Goal: Information Seeking & Learning: Check status

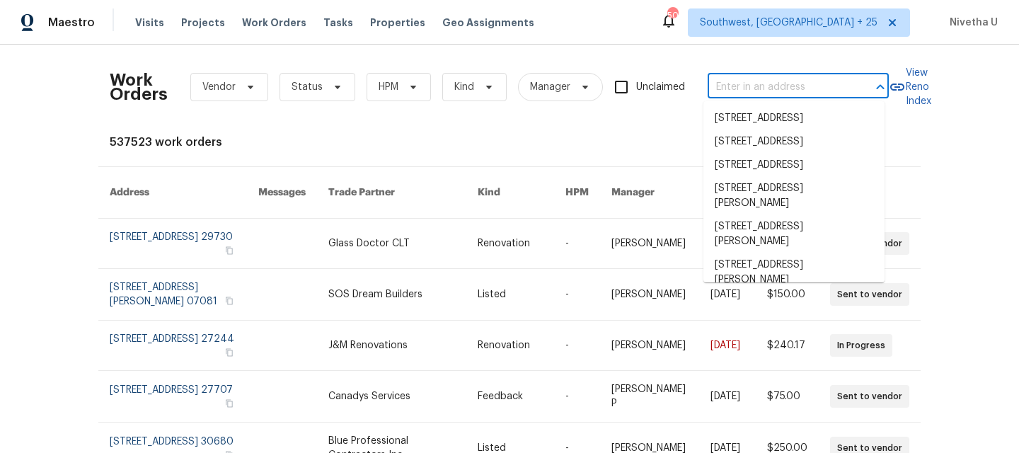
click at [740, 86] on input "text" at bounding box center [779, 87] width 142 height 22
paste input "[STREET_ADDRESS][PERSON_NAME]"
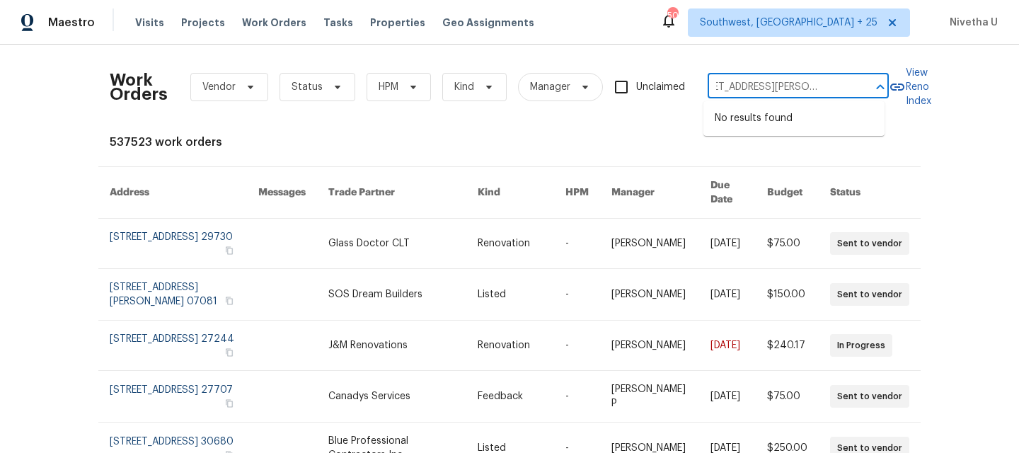
drag, startPoint x: 784, startPoint y: 86, endPoint x: 882, endPoint y: 86, distance: 97.7
click at [882, 86] on div "[STREET_ADDRESS][PERSON_NAME] ​" at bounding box center [798, 87] width 181 height 22
type input "7483 Carnoustie Dr [PERSON_NAME]"
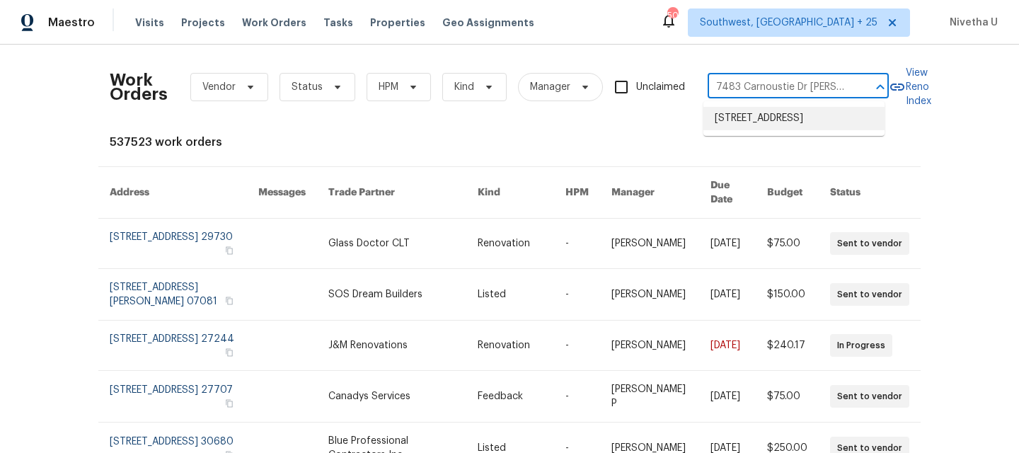
click at [786, 126] on li "[STREET_ADDRESS]" at bounding box center [794, 118] width 181 height 23
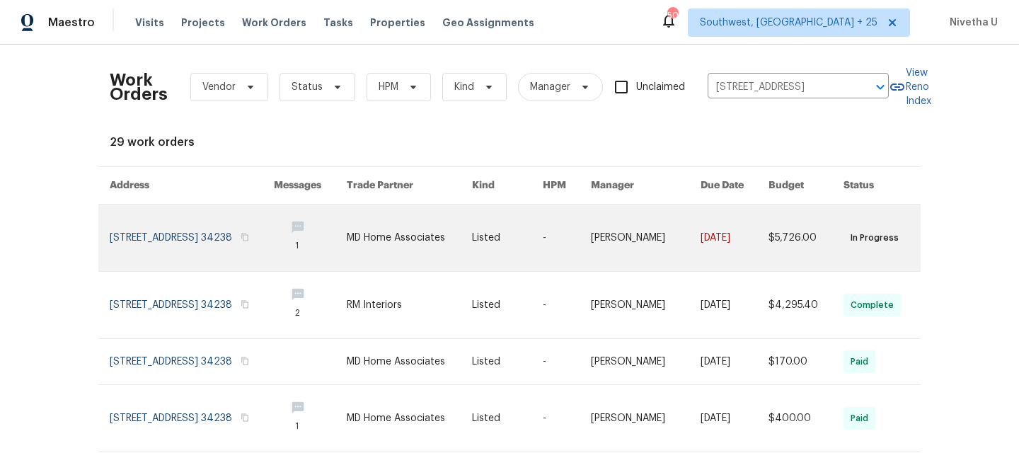
click at [148, 239] on link at bounding box center [192, 238] width 164 height 67
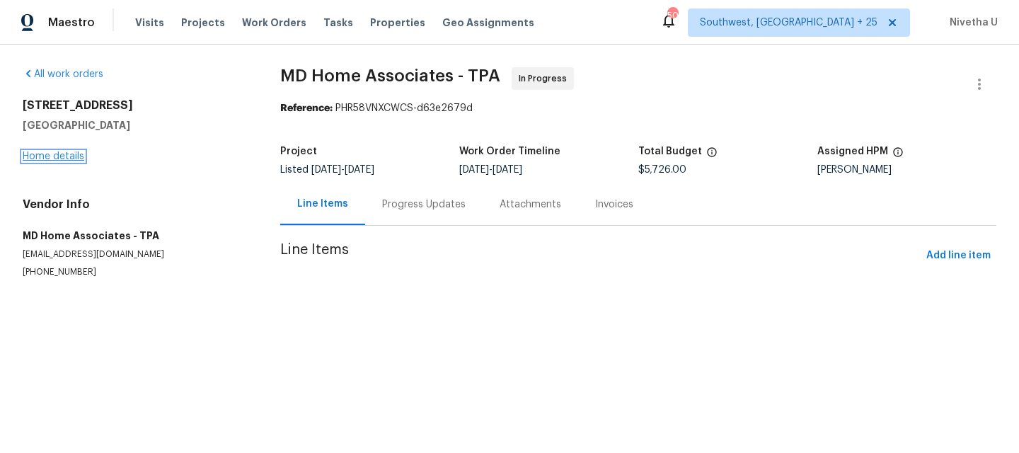
click at [53, 161] on link "Home details" at bounding box center [54, 156] width 62 height 10
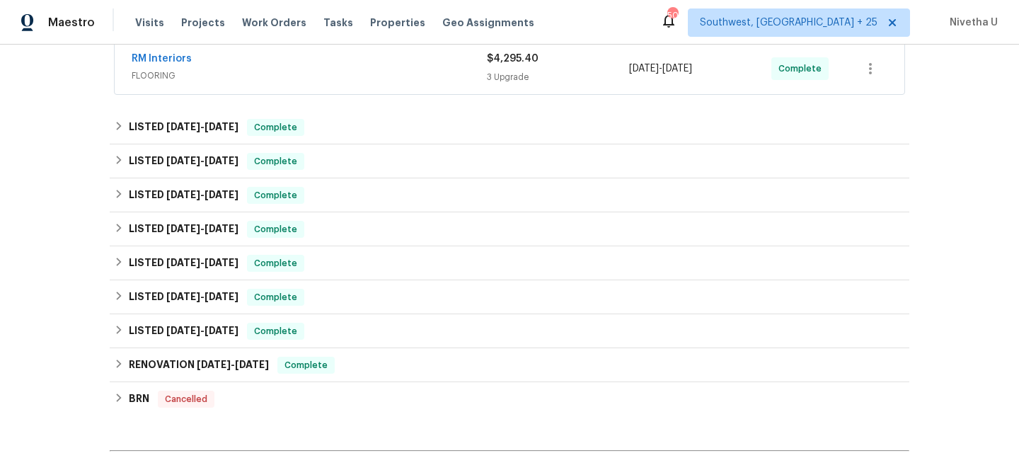
scroll to position [335, 0]
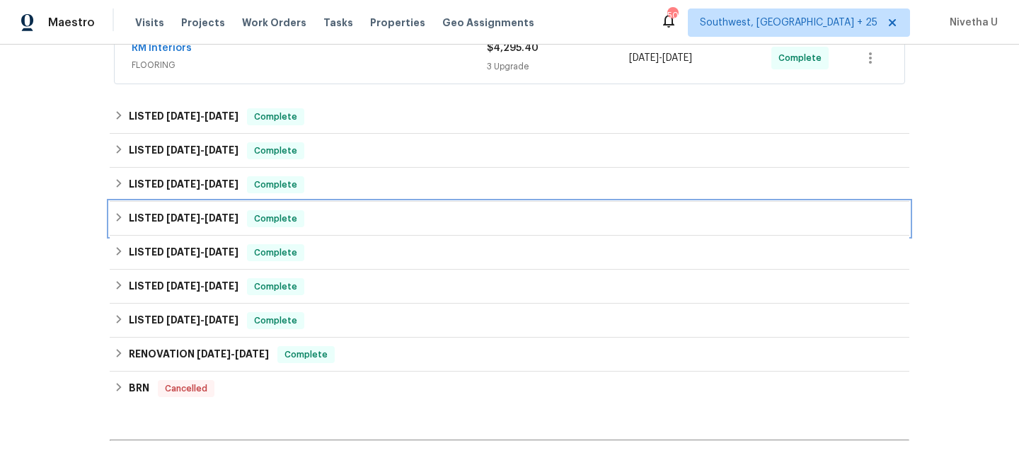
click at [304, 224] on div "LISTED [DATE] - [DATE] Complete" at bounding box center [509, 218] width 791 height 17
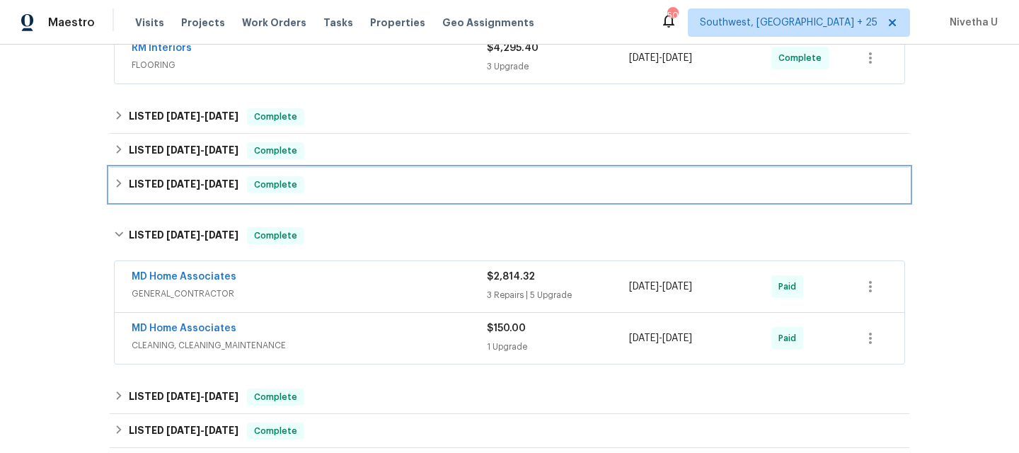
click at [304, 190] on div "LISTED [DATE] - [DATE] Complete" at bounding box center [509, 184] width 791 height 17
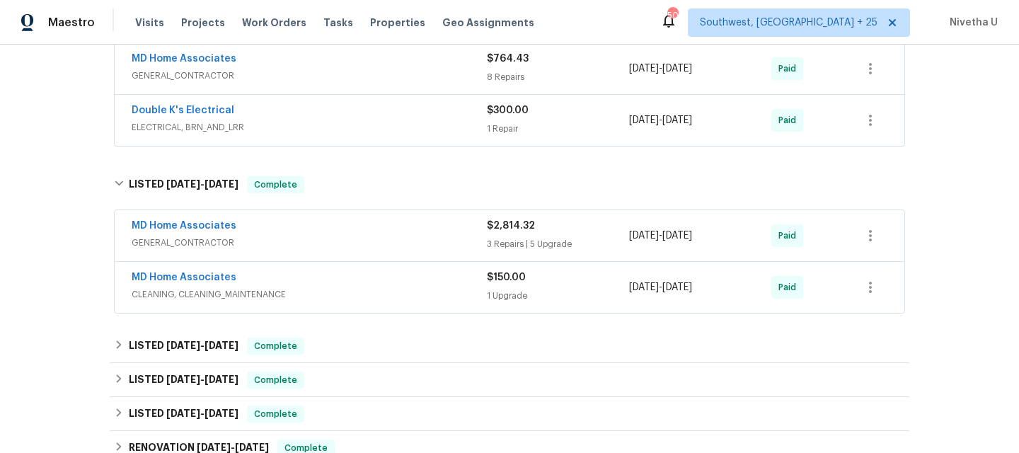
scroll to position [581, 0]
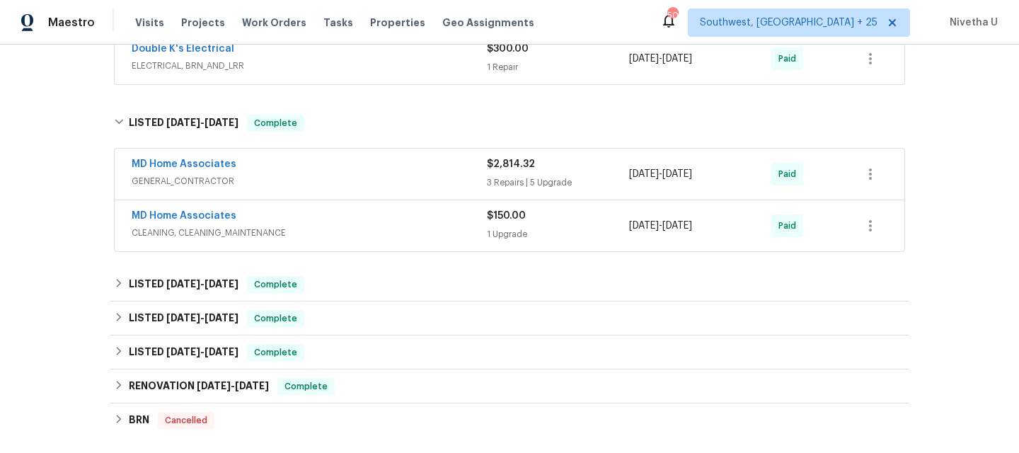
click at [352, 236] on span "CLEANING, CLEANING_MAINTENANCE" at bounding box center [309, 233] width 355 height 14
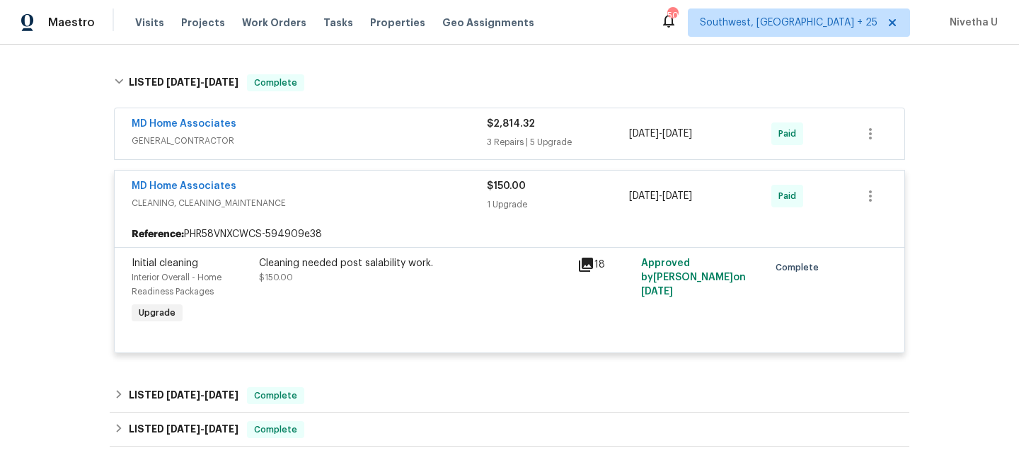
scroll to position [623, 0]
click at [348, 202] on span "CLEANING, CLEANING_MAINTENANCE" at bounding box center [309, 202] width 355 height 14
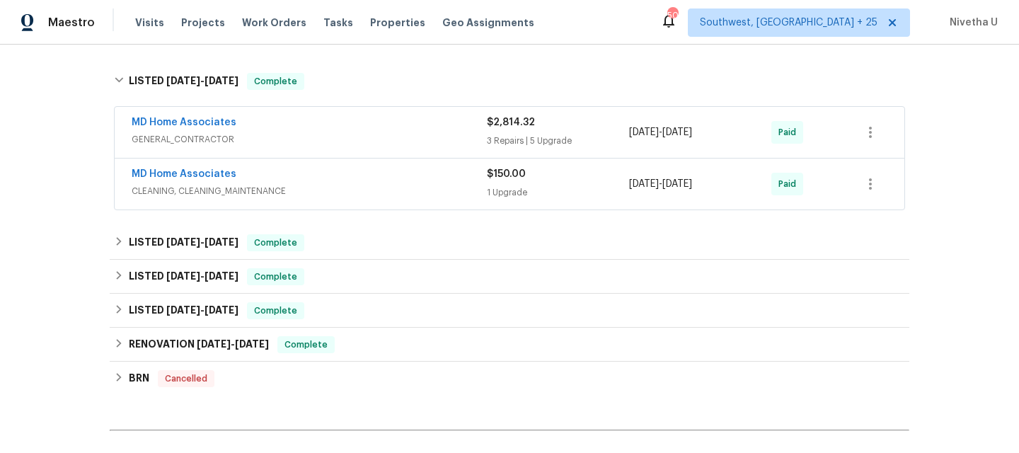
click at [347, 151] on div "MD Home Associates GENERAL_CONTRACTOR $2,814.32 3 Repairs | 5 Upgrade [DATE] - …" at bounding box center [510, 132] width 790 height 51
click at [343, 127] on div "MD Home Associates" at bounding box center [309, 123] width 355 height 17
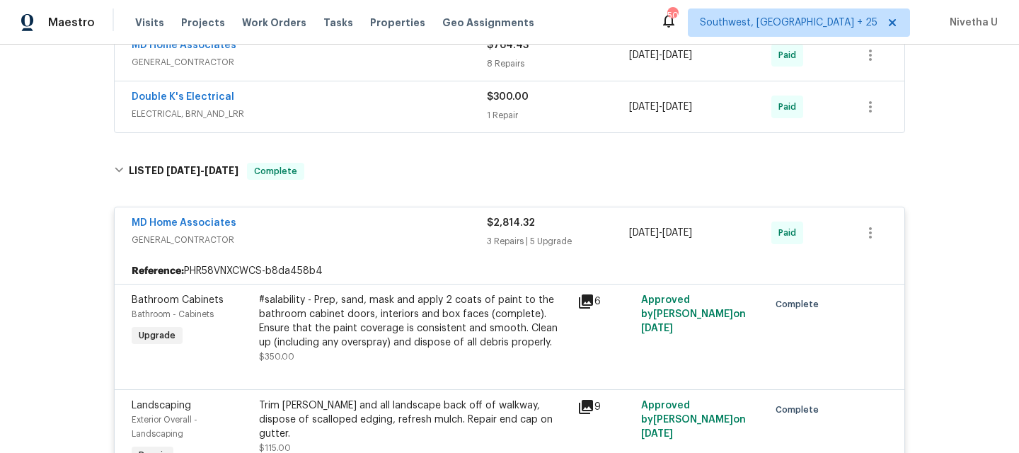
scroll to position [532, 0]
click at [364, 225] on div "MD Home Associates" at bounding box center [309, 225] width 355 height 17
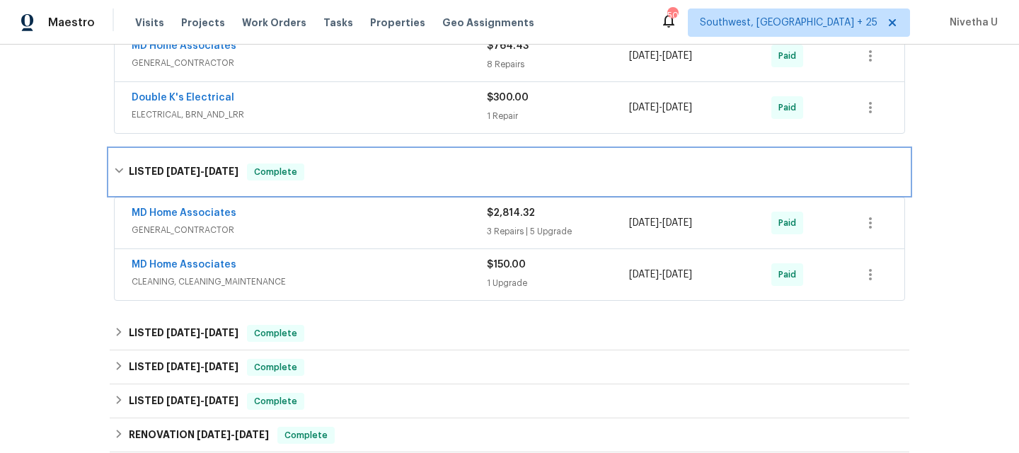
click at [355, 176] on div "LISTED [DATE] - [DATE] Complete" at bounding box center [509, 171] width 791 height 17
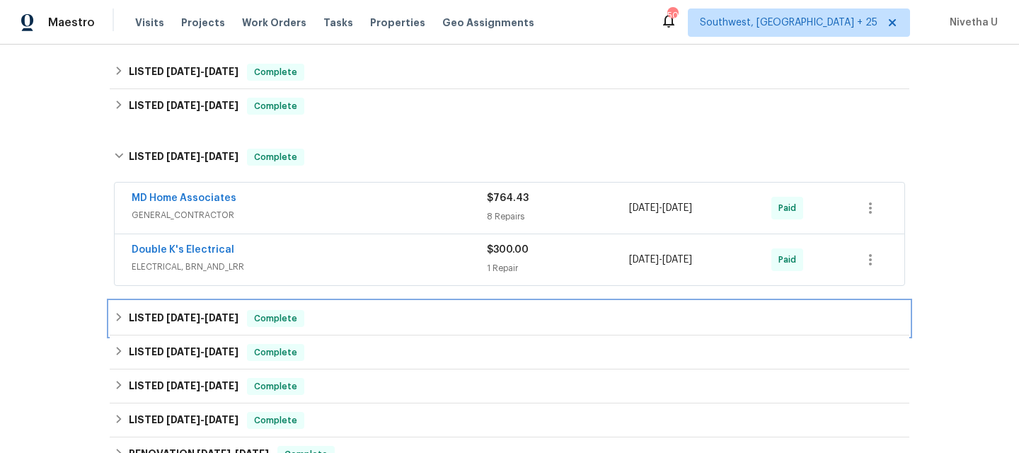
scroll to position [379, 0]
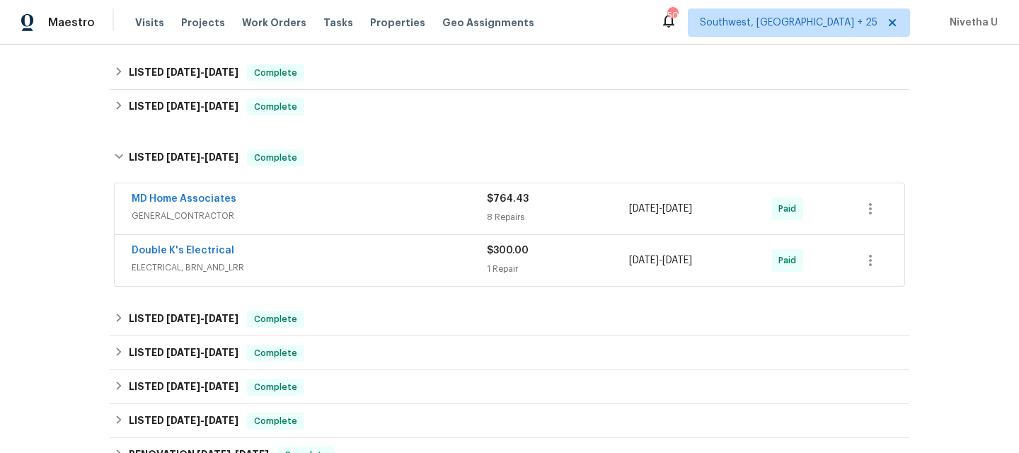
click at [355, 268] on span "ELECTRICAL, BRN_AND_LRR" at bounding box center [309, 267] width 355 height 14
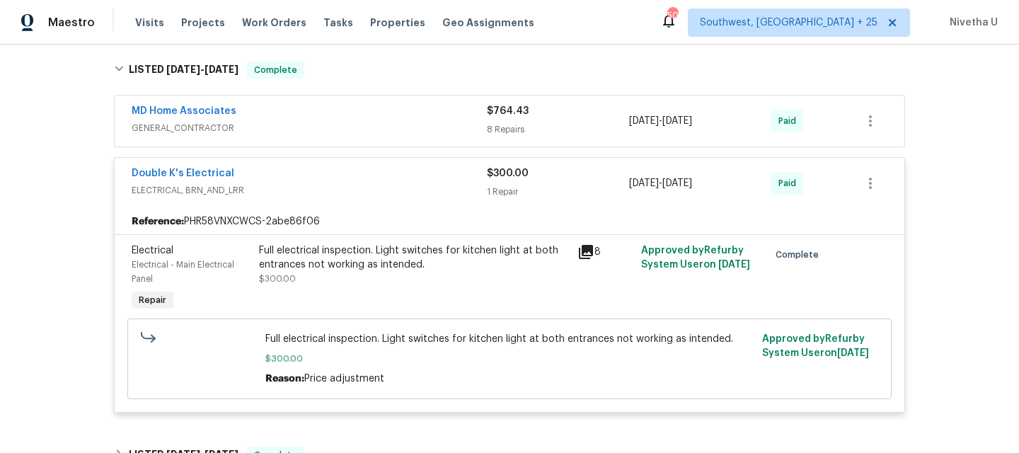
scroll to position [462, 0]
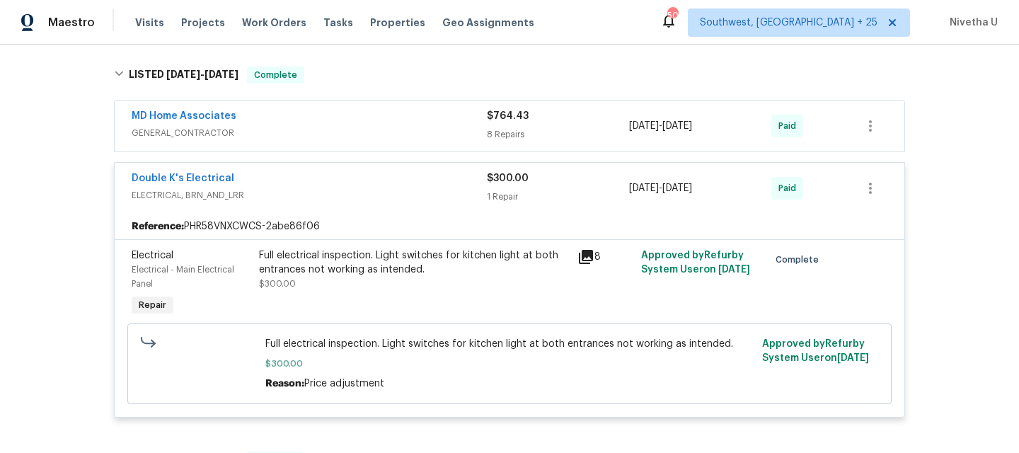
click at [347, 184] on div "Double K's Electrical" at bounding box center [309, 179] width 355 height 17
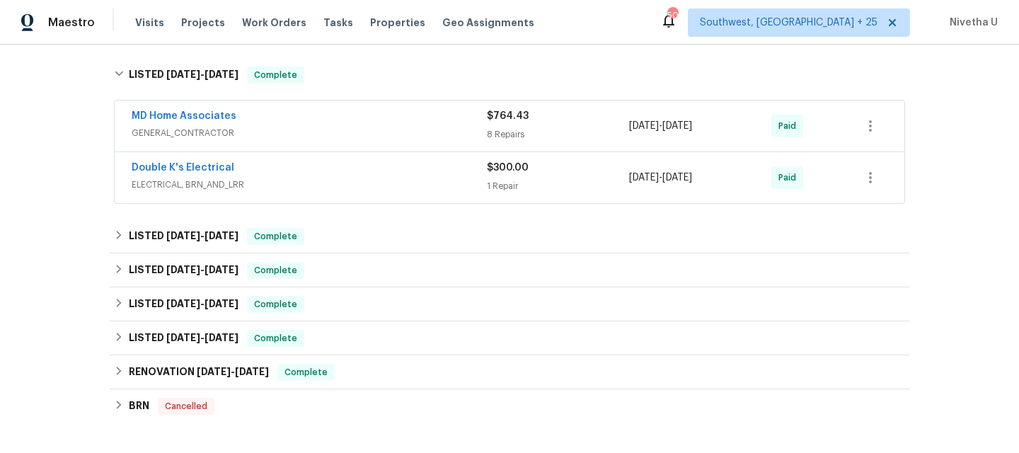
click at [342, 139] on span "GENERAL_CONTRACTOR" at bounding box center [309, 133] width 355 height 14
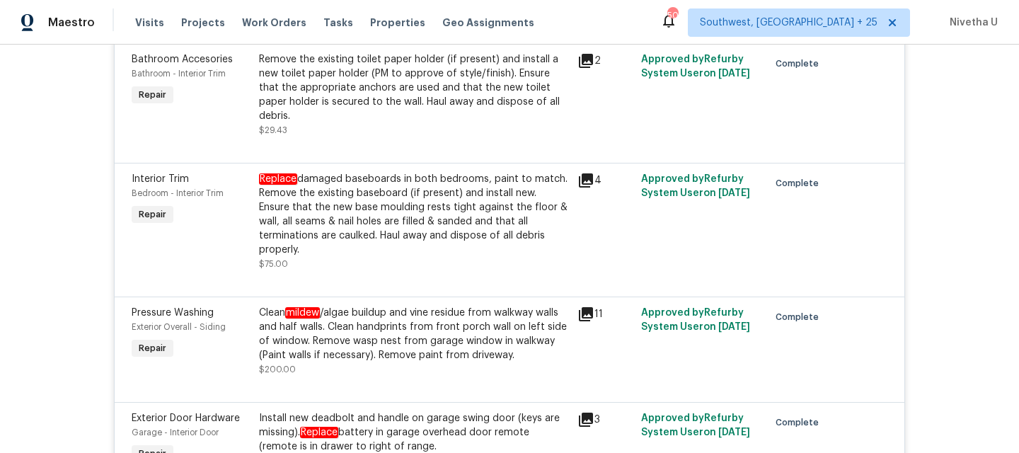
scroll to position [527, 0]
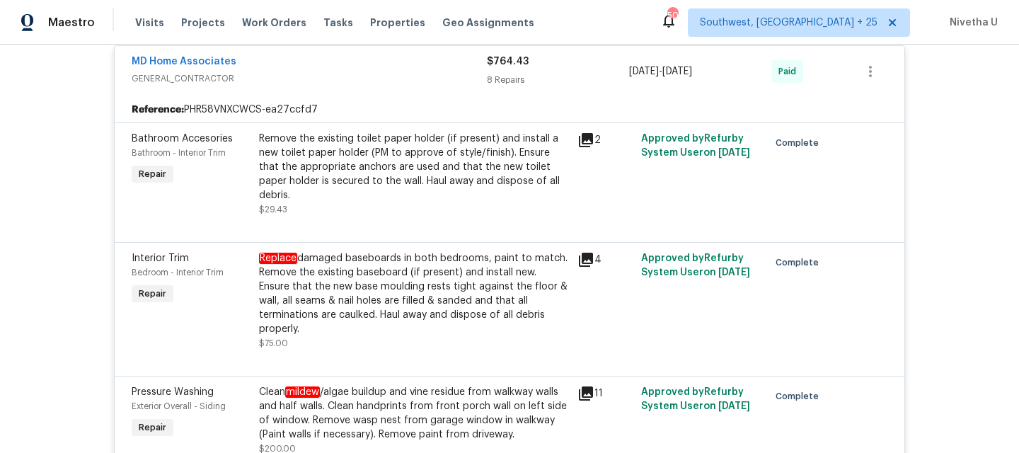
click at [372, 397] on div "Clean mildew /algae buildup and vine residue from walkway walls and half walls.…" at bounding box center [414, 413] width 310 height 57
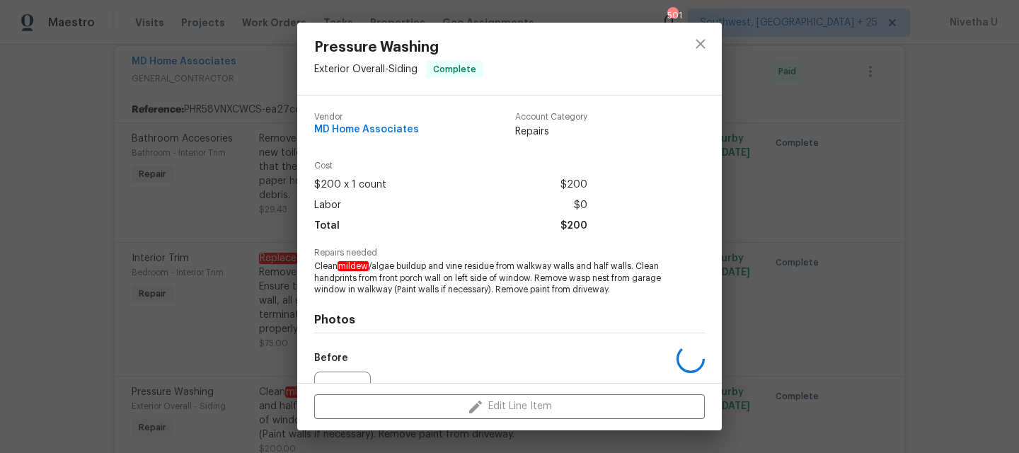
scroll to position [163, 0]
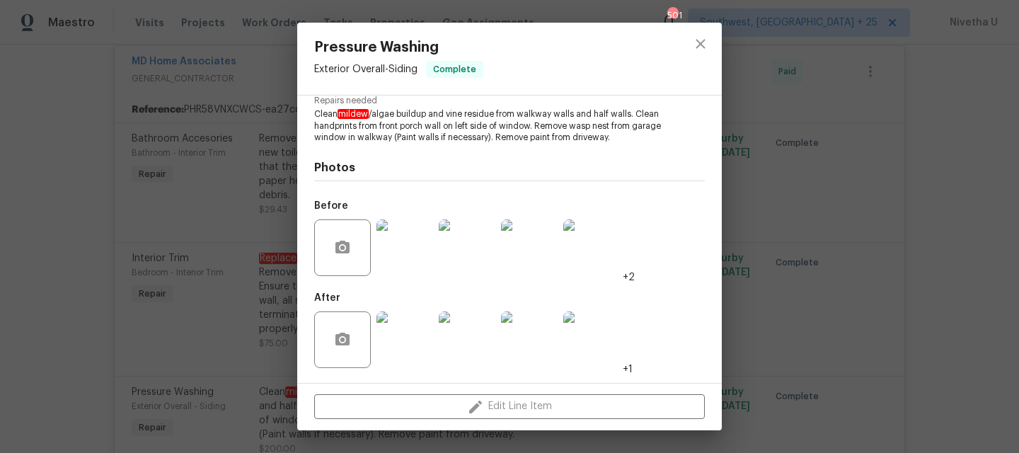
click at [401, 256] on img at bounding box center [405, 247] width 57 height 57
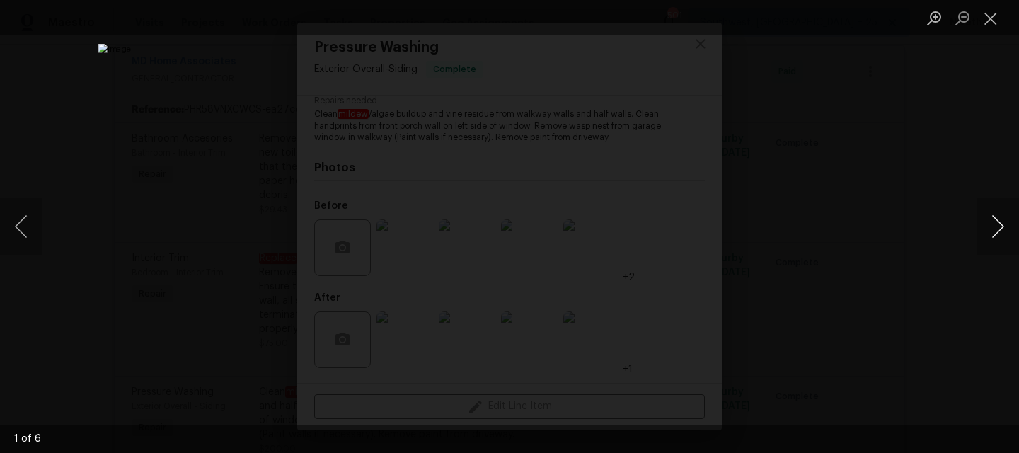
click at [994, 244] on button "Next image" at bounding box center [998, 226] width 42 height 57
click at [988, 28] on button "Close lightbox" at bounding box center [991, 18] width 28 height 25
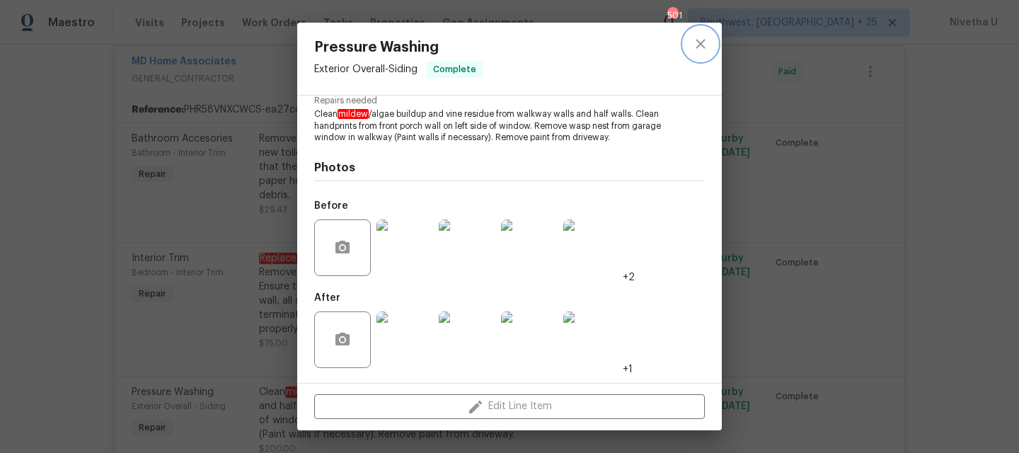
click at [708, 50] on icon "close" at bounding box center [700, 43] width 17 height 17
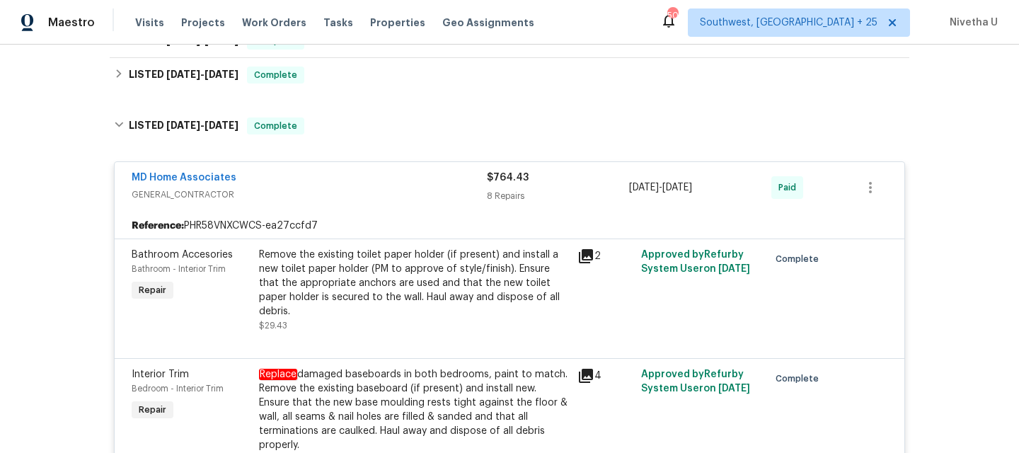
scroll to position [385, 0]
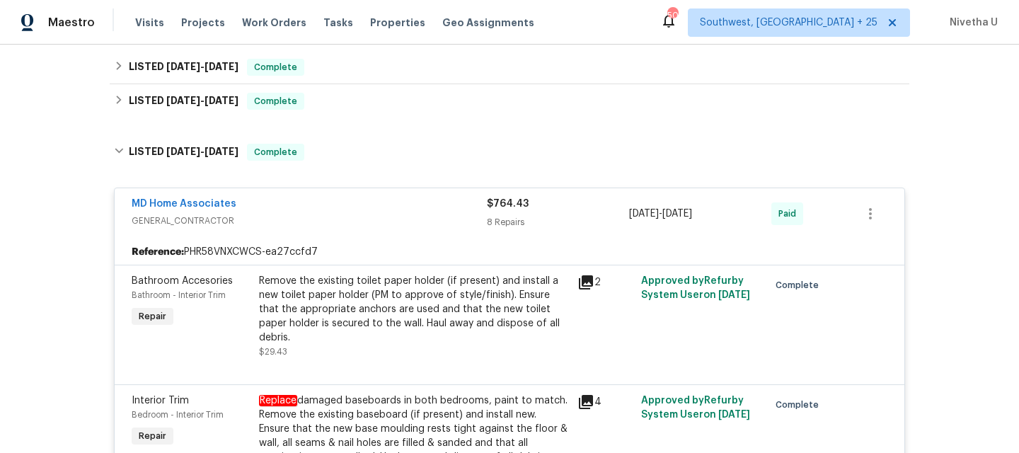
click at [382, 217] on span "GENERAL_CONTRACTOR" at bounding box center [309, 221] width 355 height 14
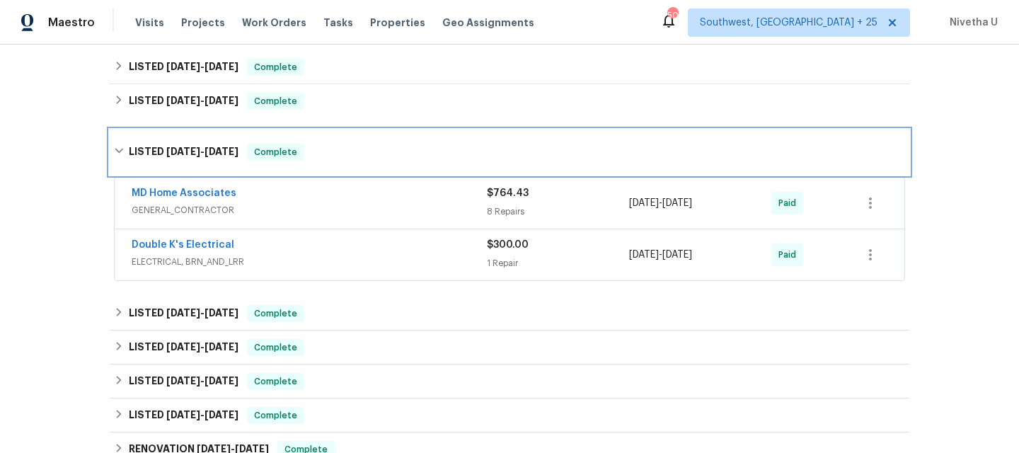
click at [368, 172] on div "LISTED [DATE] - [DATE] Complete" at bounding box center [510, 152] width 800 height 45
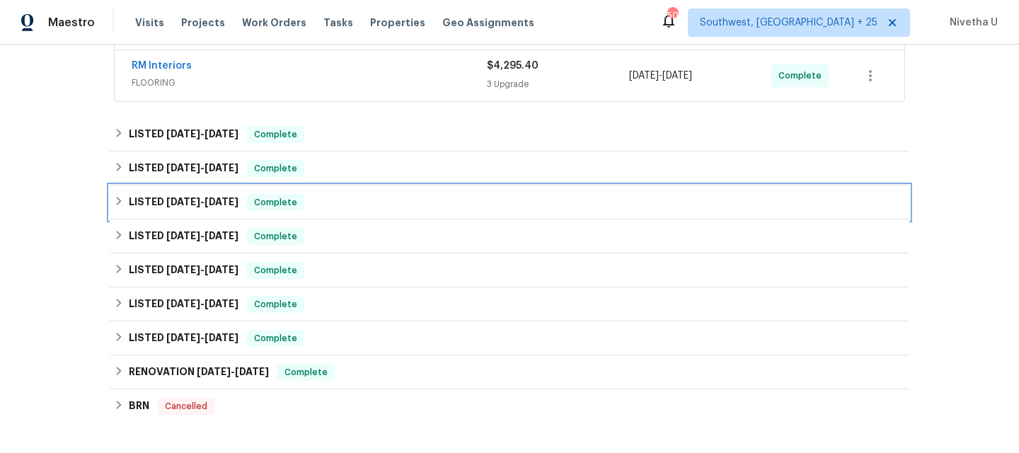
scroll to position [301, 0]
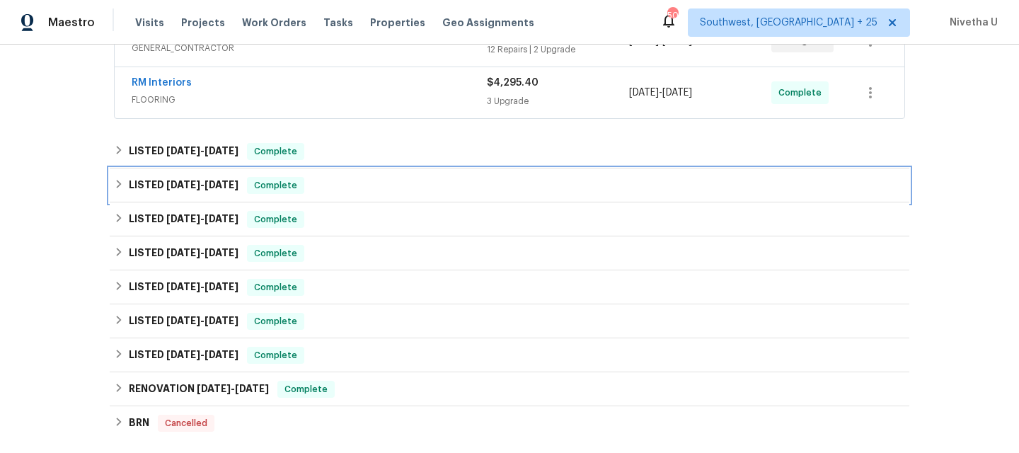
click at [346, 199] on div "LISTED [DATE] - [DATE] Complete" at bounding box center [510, 185] width 800 height 34
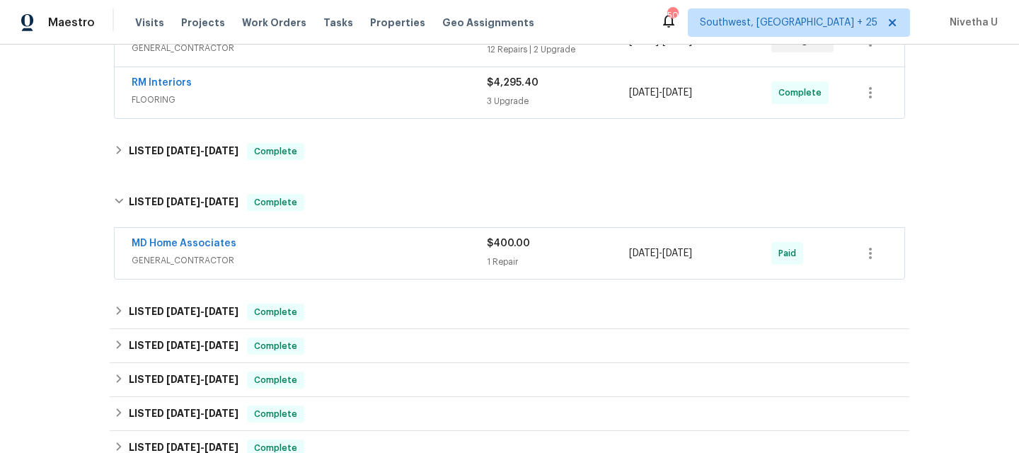
click at [343, 258] on span "GENERAL_CONTRACTOR" at bounding box center [309, 260] width 355 height 14
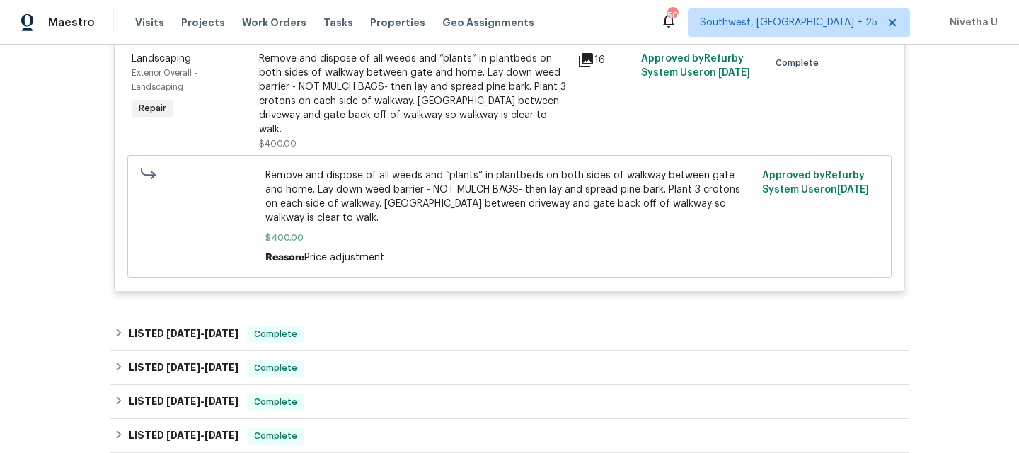
scroll to position [574, 0]
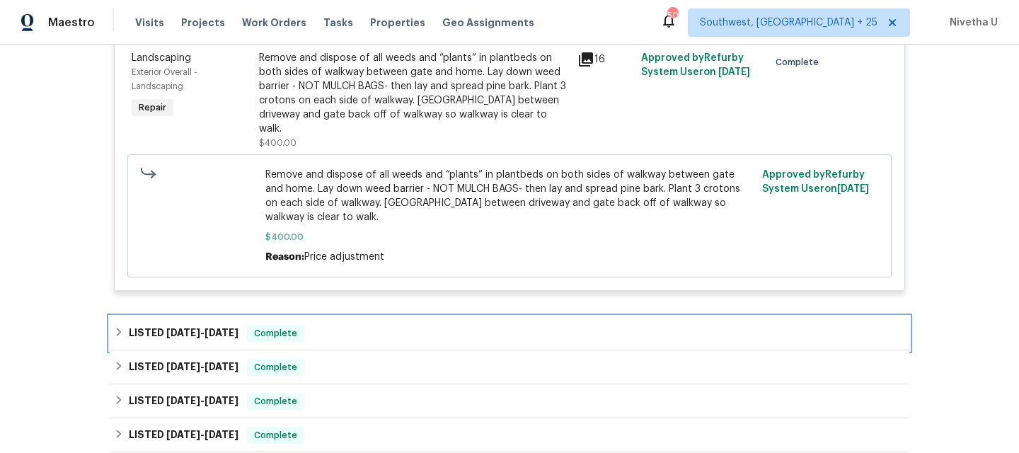
click at [311, 325] on div "LISTED [DATE] - [DATE] Complete" at bounding box center [509, 333] width 791 height 17
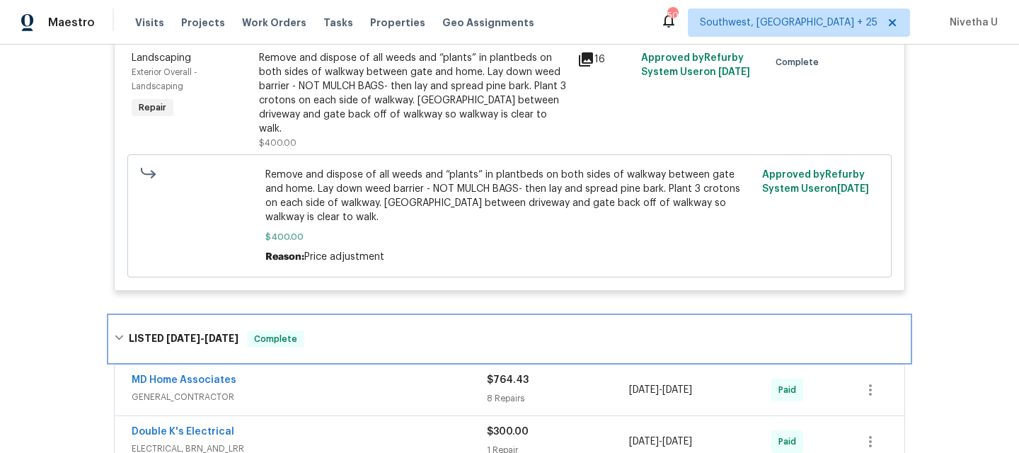
scroll to position [735, 0]
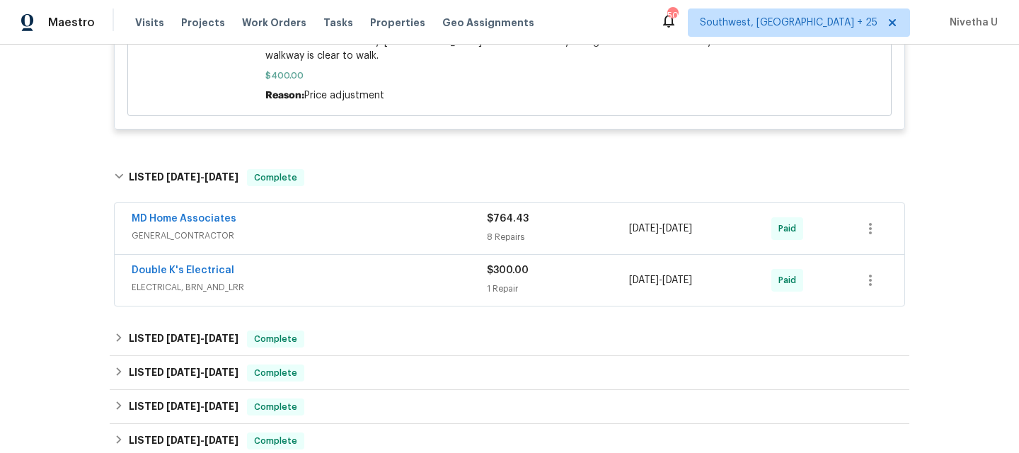
click at [332, 229] on span "GENERAL_CONTRACTOR" at bounding box center [309, 236] width 355 height 14
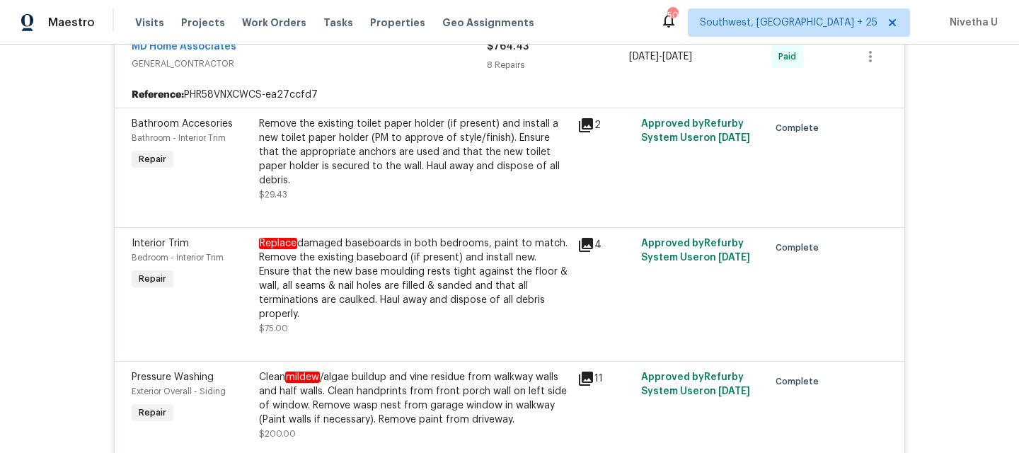
scroll to position [922, 0]
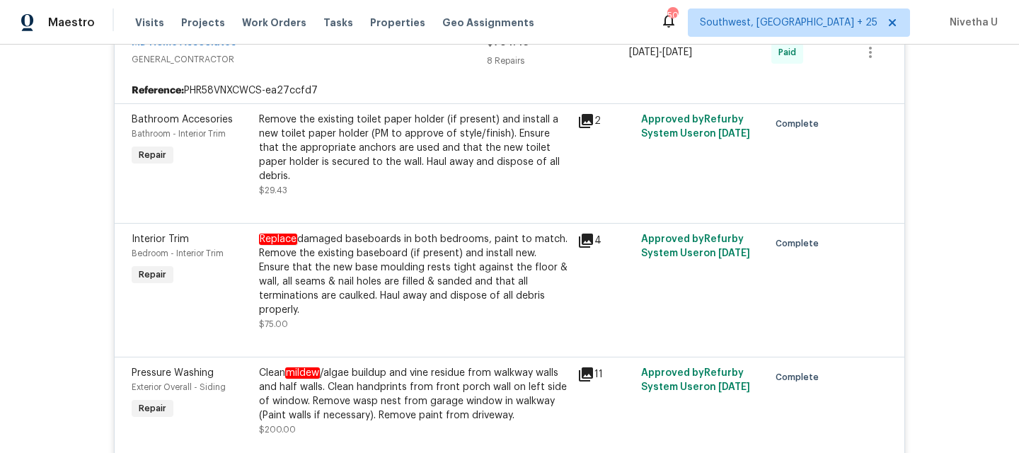
click at [384, 366] on div "Clean mildew /algae buildup and vine residue from walkway walls and half walls.…" at bounding box center [414, 394] width 310 height 57
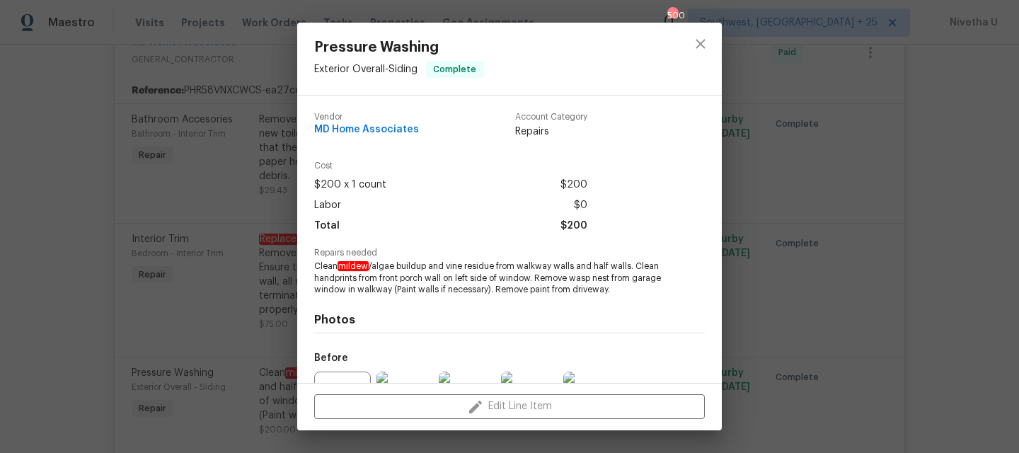
scroll to position [163, 0]
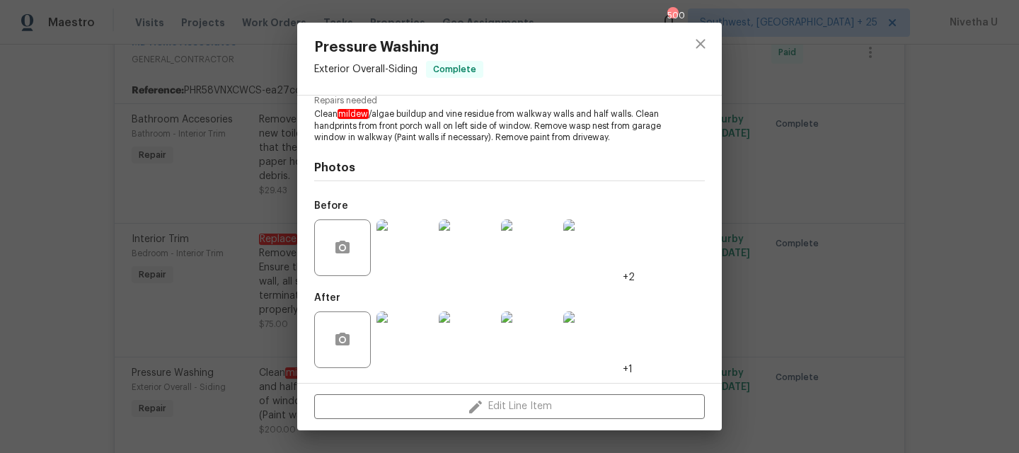
click at [390, 244] on img at bounding box center [405, 247] width 57 height 57
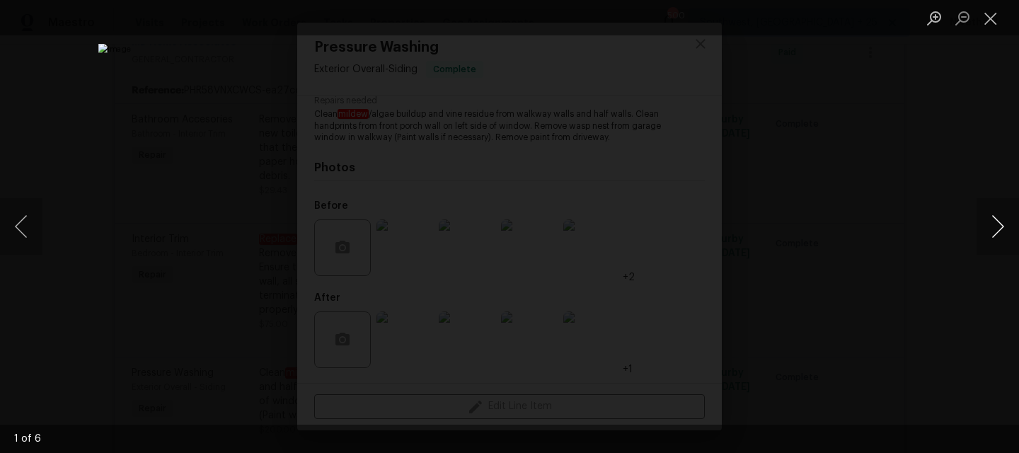
click at [993, 232] on button "Next image" at bounding box center [998, 226] width 42 height 57
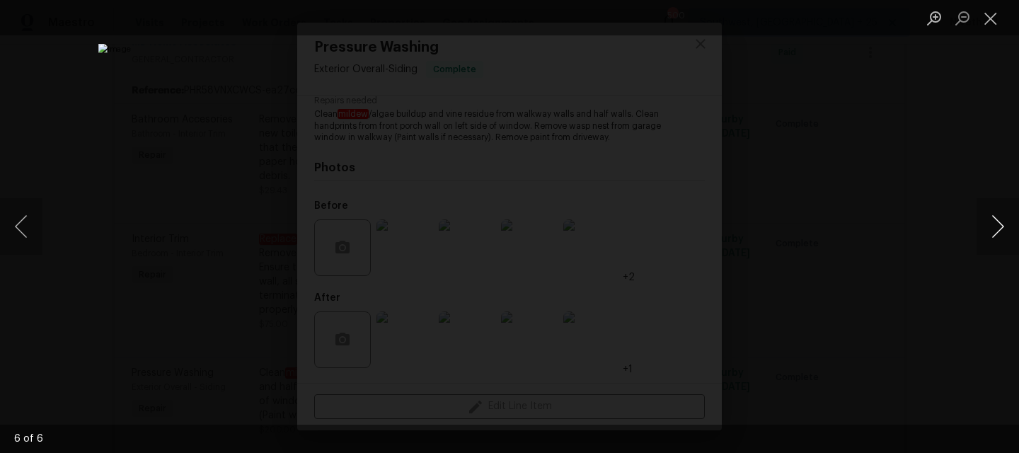
click at [993, 232] on button "Next image" at bounding box center [998, 226] width 42 height 57
click at [995, 13] on button "Close lightbox" at bounding box center [991, 18] width 28 height 25
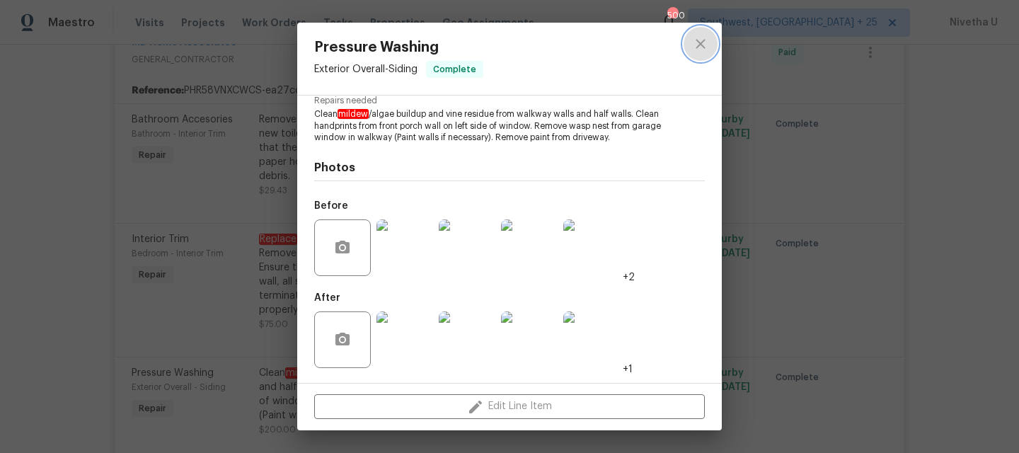
click at [689, 43] on button "close" at bounding box center [701, 44] width 34 height 34
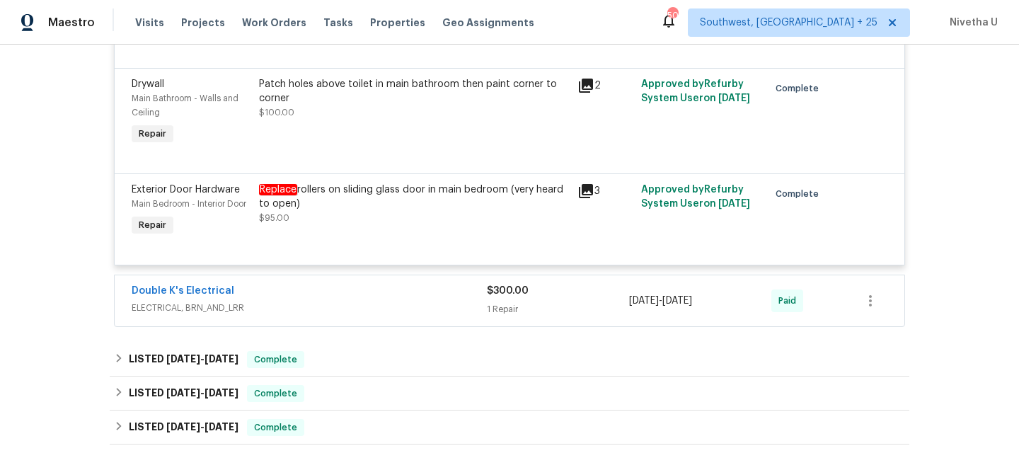
scroll to position [1609, 0]
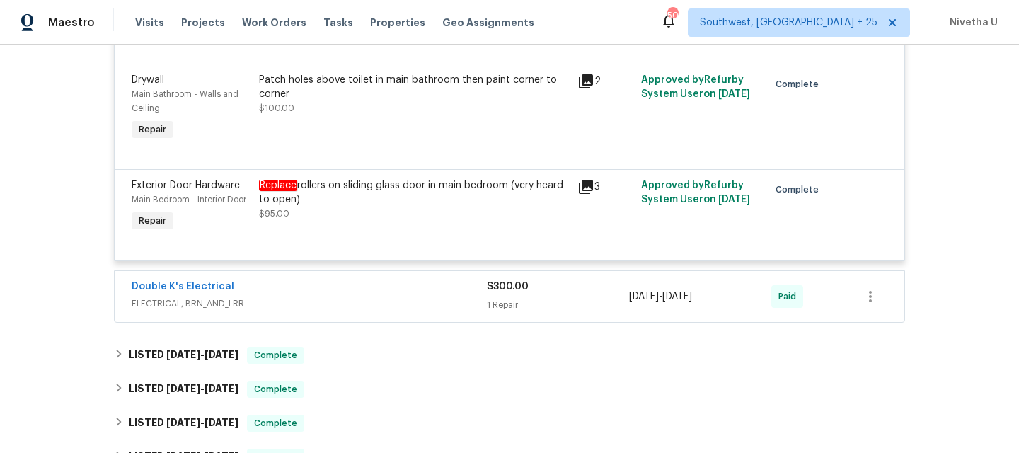
click at [362, 297] on span "ELECTRICAL, BRN_AND_LRR" at bounding box center [309, 304] width 355 height 14
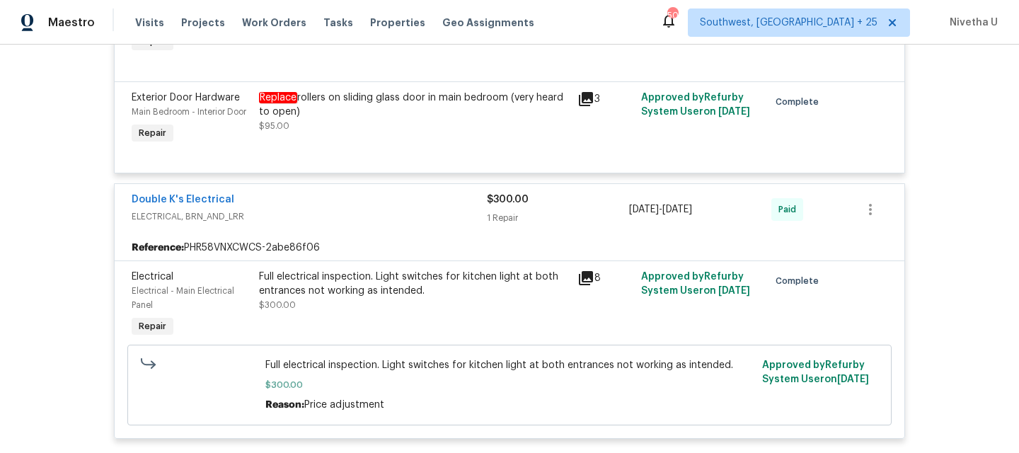
scroll to position [1690, 0]
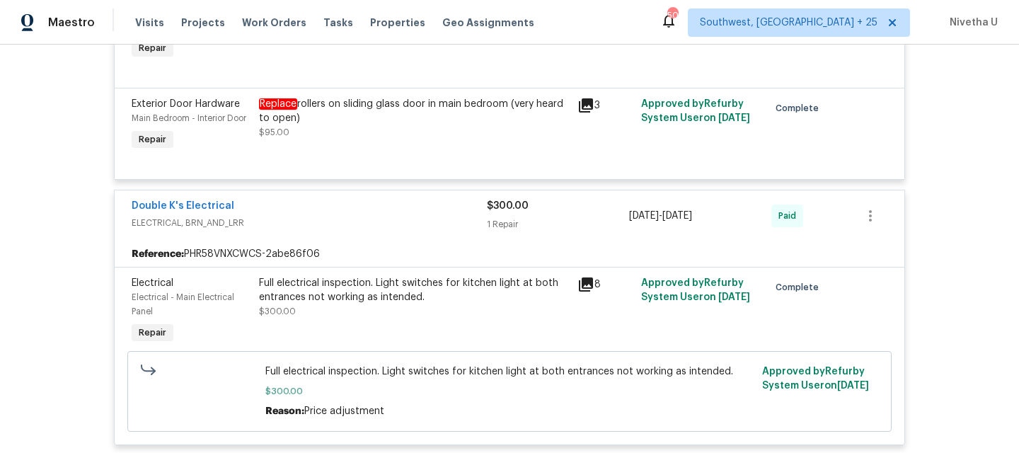
click at [350, 216] on span "ELECTRICAL, BRN_AND_LRR" at bounding box center [309, 223] width 355 height 14
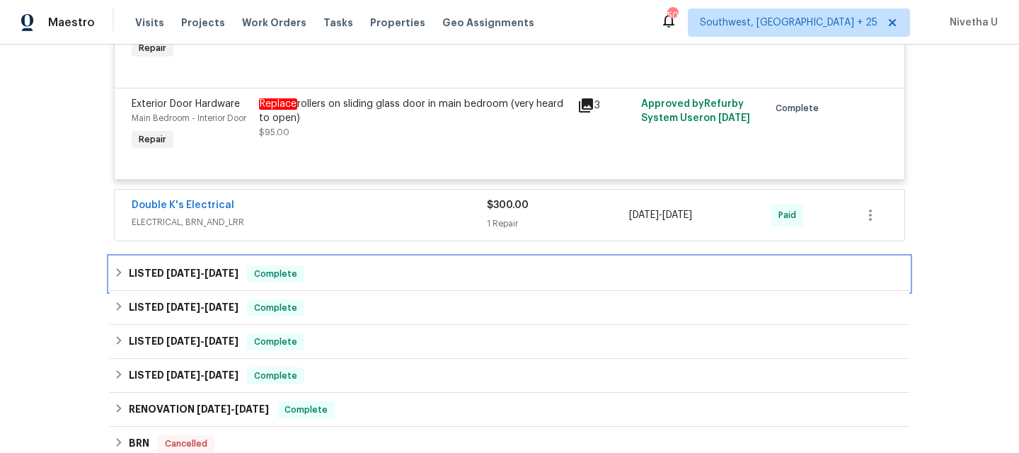
click at [318, 265] on div "LISTED [DATE] - [DATE] Complete" at bounding box center [509, 273] width 791 height 17
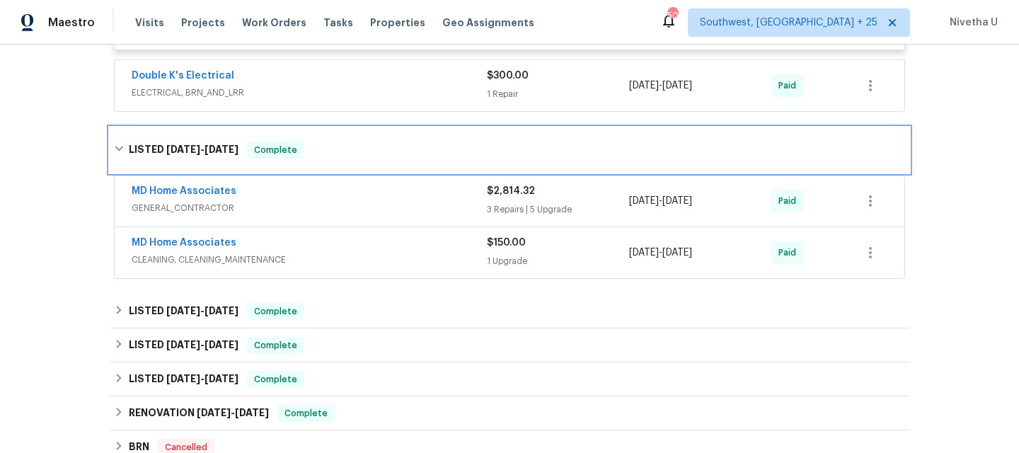
scroll to position [1820, 0]
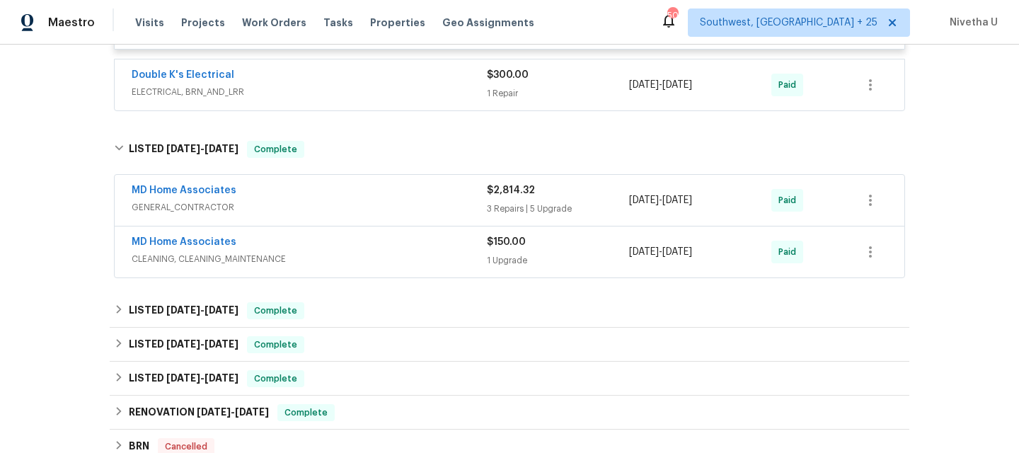
click at [349, 235] on div "MD Home Associates" at bounding box center [309, 243] width 355 height 17
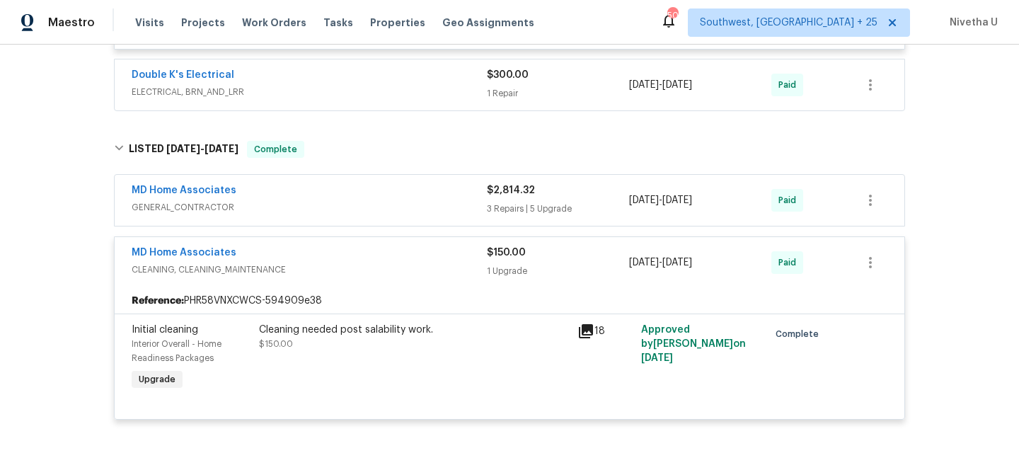
click at [348, 263] on span "CLEANING, CLEANING_MAINTENANCE" at bounding box center [309, 270] width 355 height 14
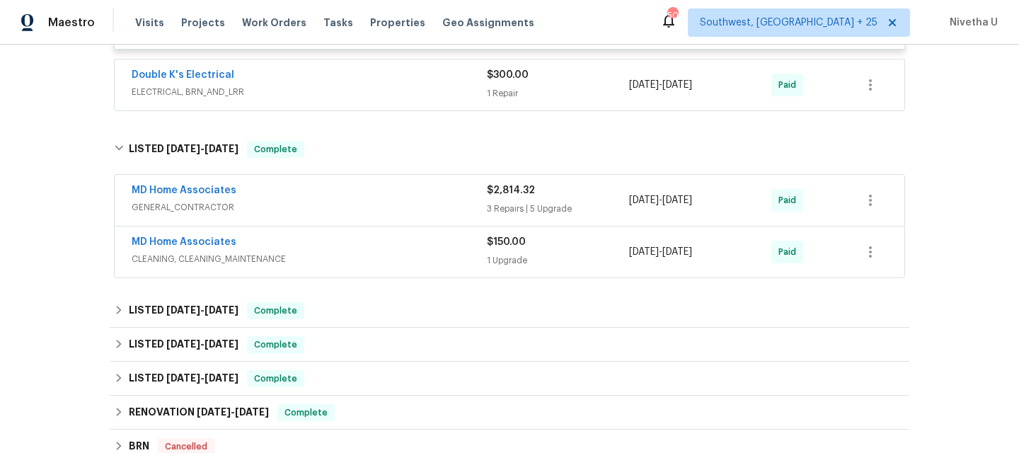
click at [350, 200] on span "GENERAL_CONTRACTOR" at bounding box center [309, 207] width 355 height 14
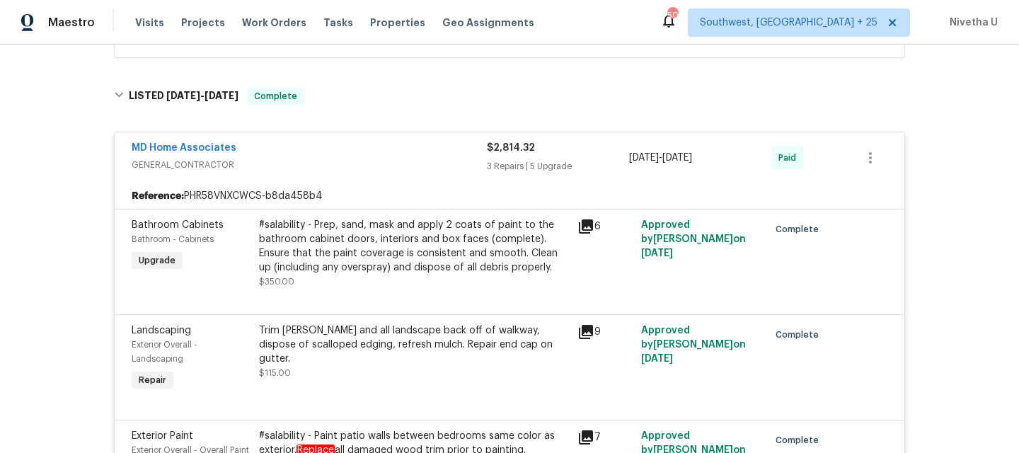
scroll to position [1726, 0]
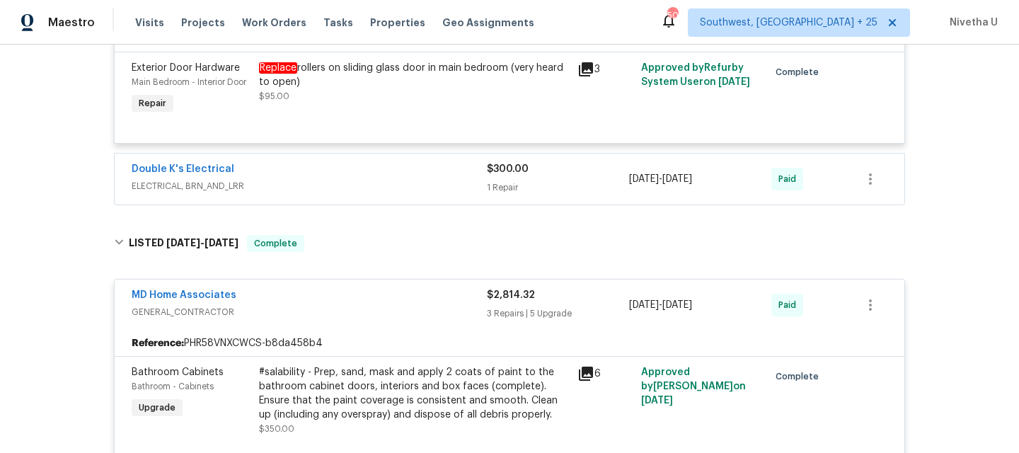
click at [318, 288] on div "MD Home Associates" at bounding box center [309, 296] width 355 height 17
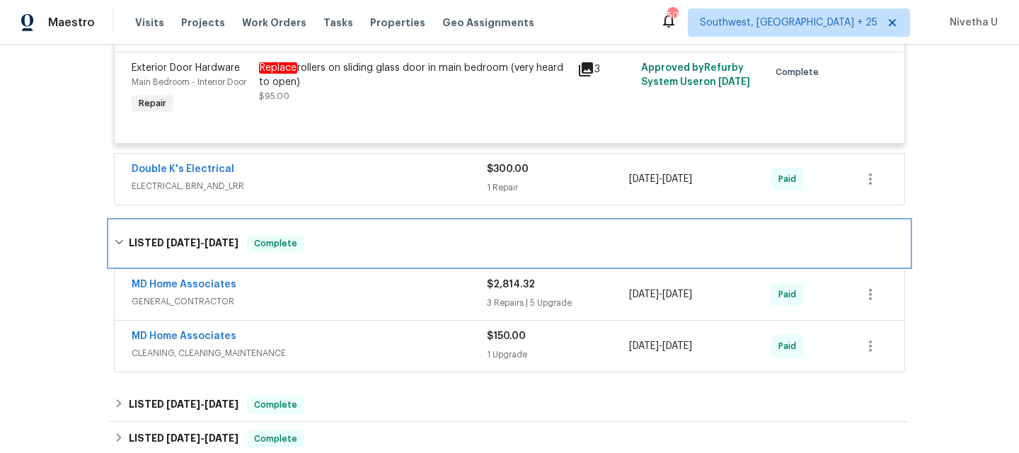
click at [322, 235] on div "LISTED [DATE] - [DATE] Complete" at bounding box center [509, 243] width 791 height 17
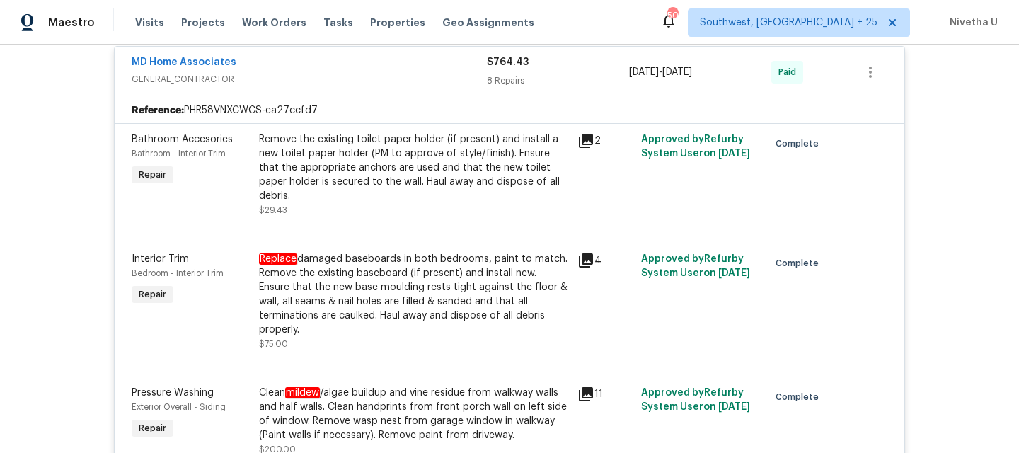
scroll to position [772, 0]
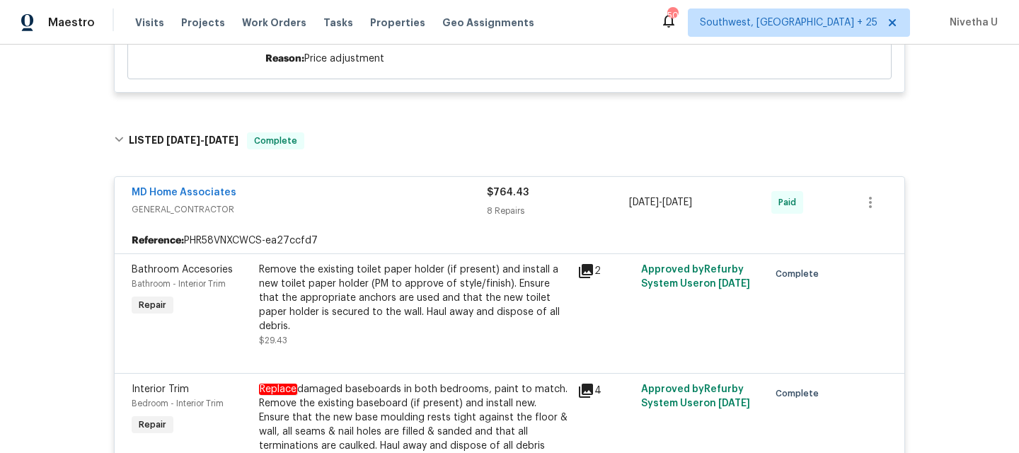
click at [321, 188] on div "MD Home Associates" at bounding box center [309, 193] width 355 height 17
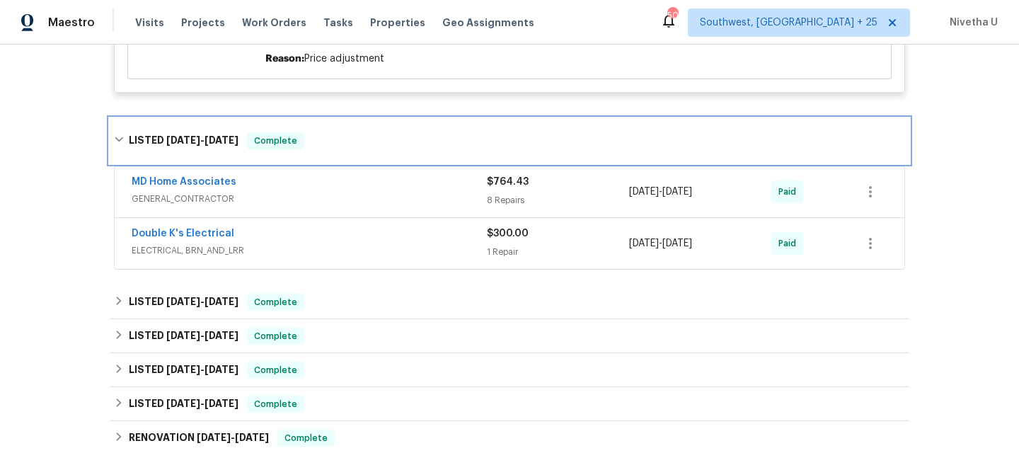
click at [321, 133] on div "LISTED [DATE] - [DATE] Complete" at bounding box center [509, 140] width 791 height 17
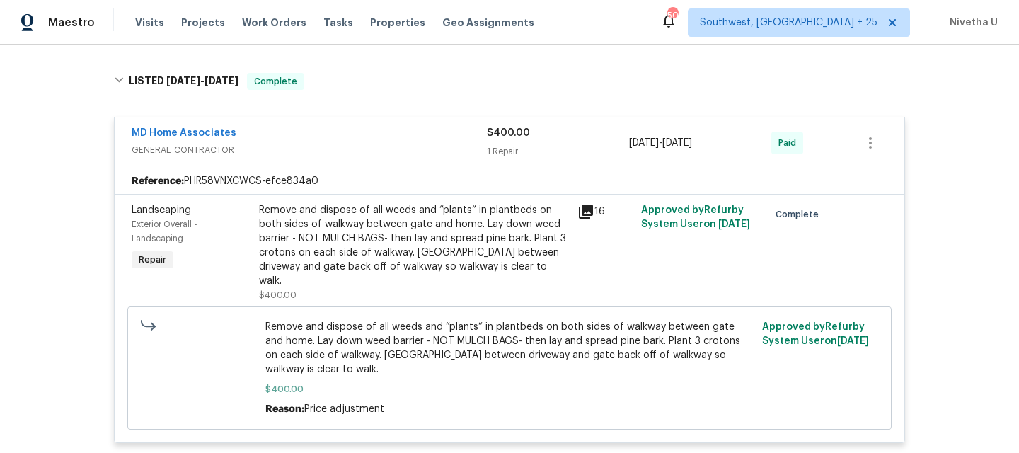
scroll to position [331, 0]
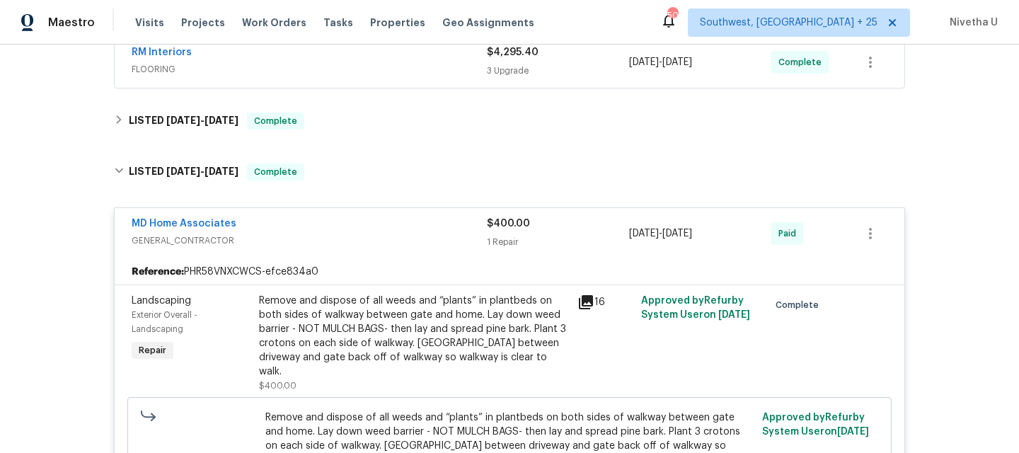
click at [318, 223] on div "MD Home Associates" at bounding box center [309, 225] width 355 height 17
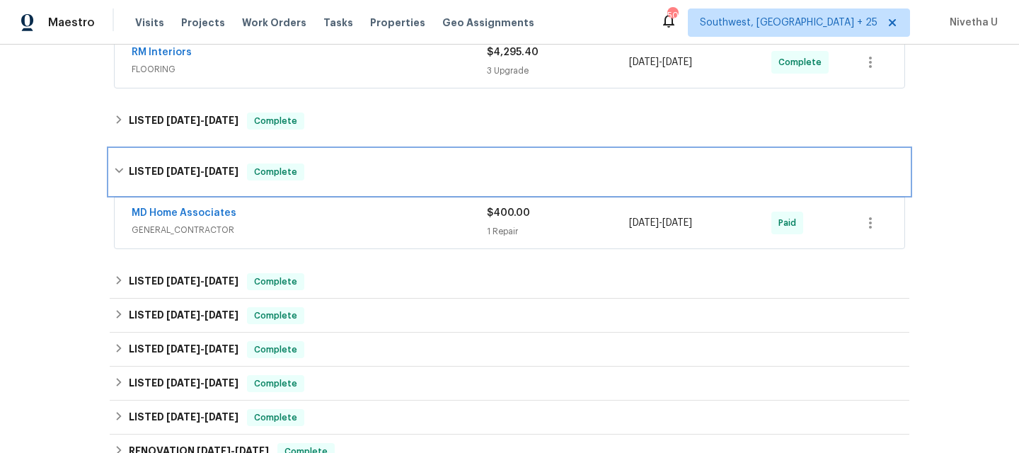
click at [313, 183] on div "LISTED [DATE] - [DATE] Complete" at bounding box center [510, 171] width 800 height 45
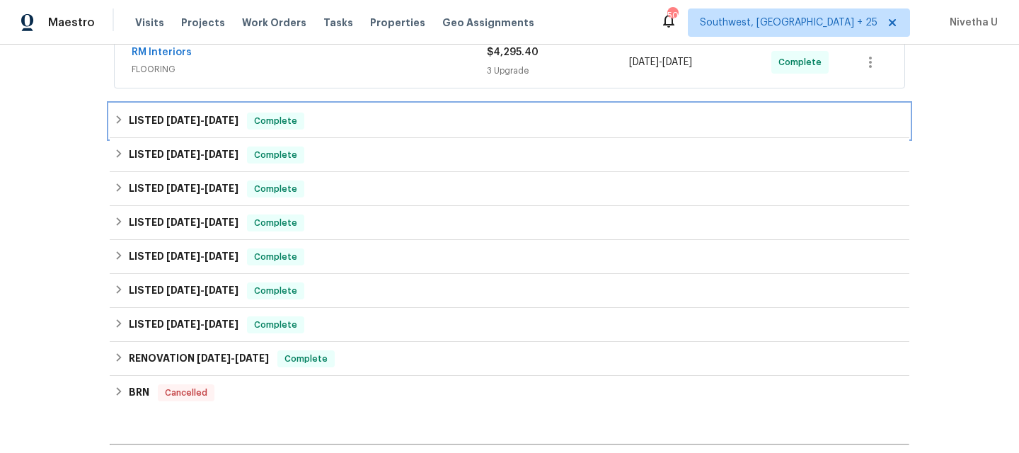
click at [307, 125] on div "LISTED [DATE] - [DATE] Complete" at bounding box center [509, 121] width 791 height 17
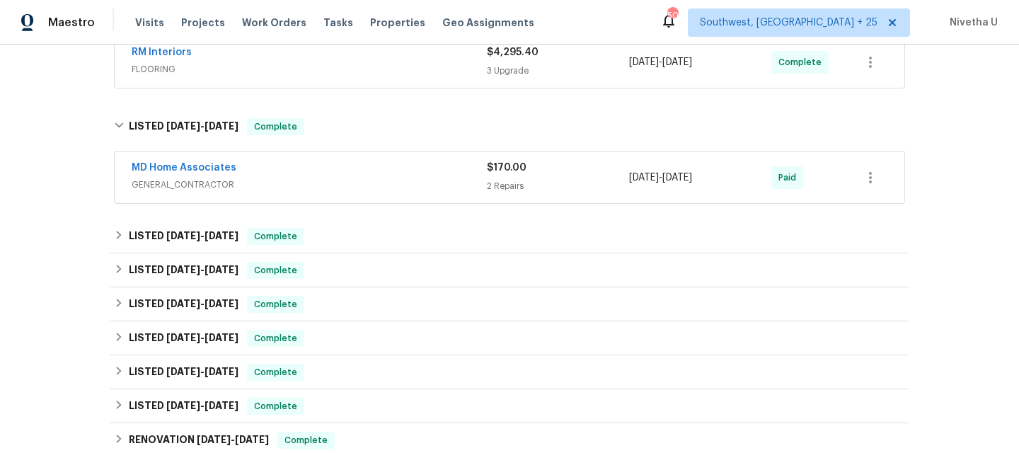
click at [337, 187] on span "GENERAL_CONTRACTOR" at bounding box center [309, 185] width 355 height 14
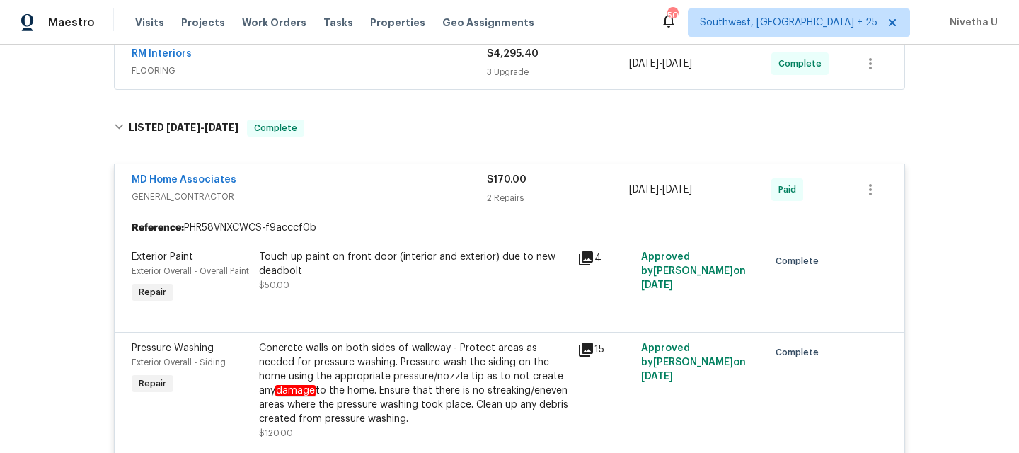
scroll to position [333, 0]
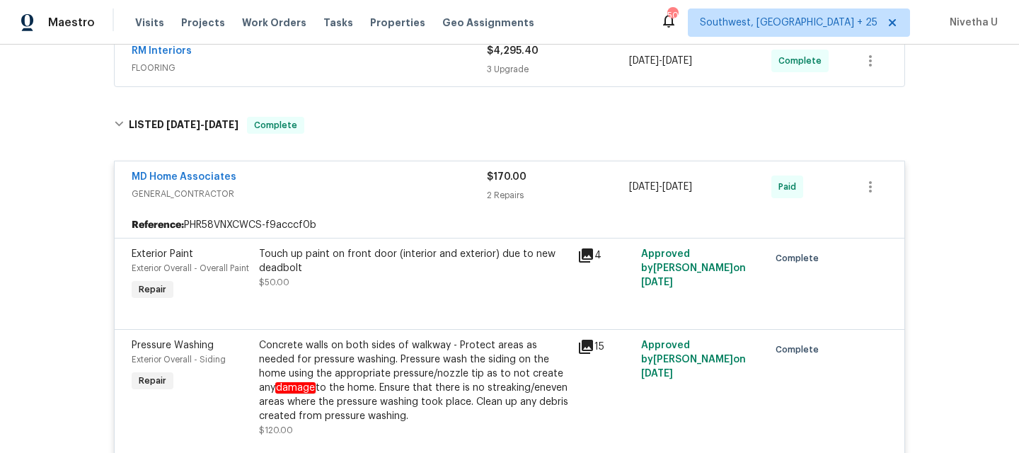
click at [350, 181] on div "MD Home Associates" at bounding box center [309, 178] width 355 height 17
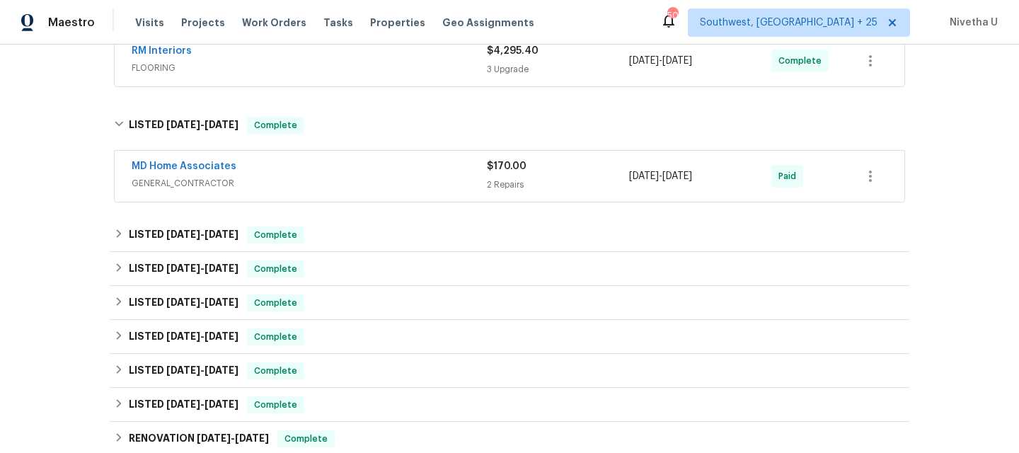
click at [344, 169] on div "MD Home Associates" at bounding box center [309, 167] width 355 height 17
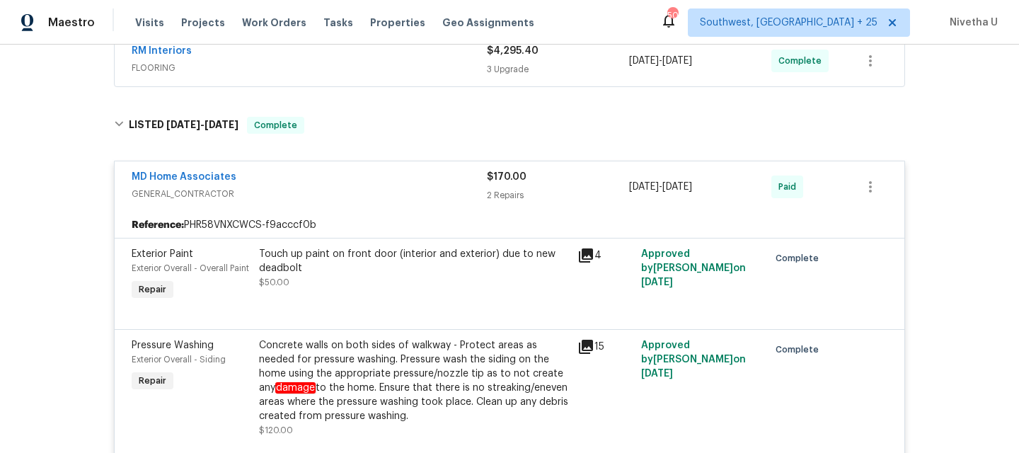
click at [345, 185] on div "MD Home Associates" at bounding box center [309, 178] width 355 height 17
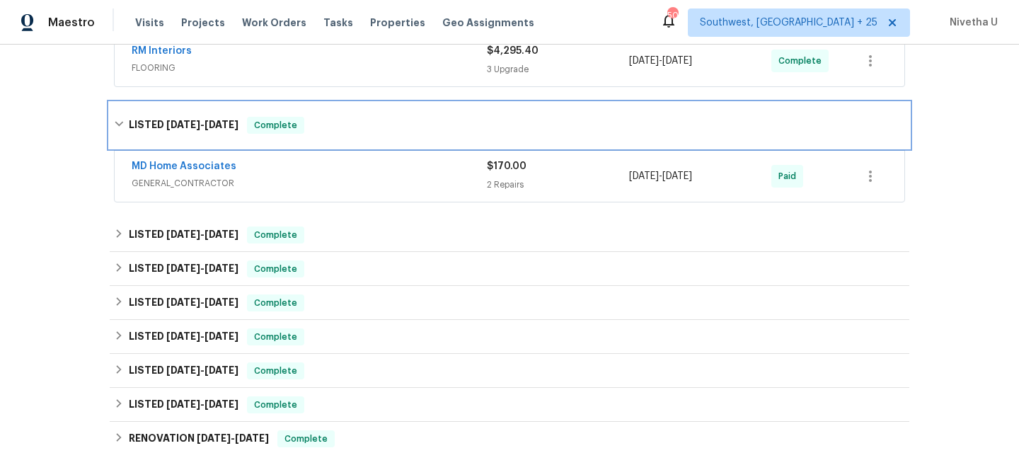
click at [343, 137] on div "LISTED [DATE] - [DATE] Complete" at bounding box center [510, 125] width 800 height 45
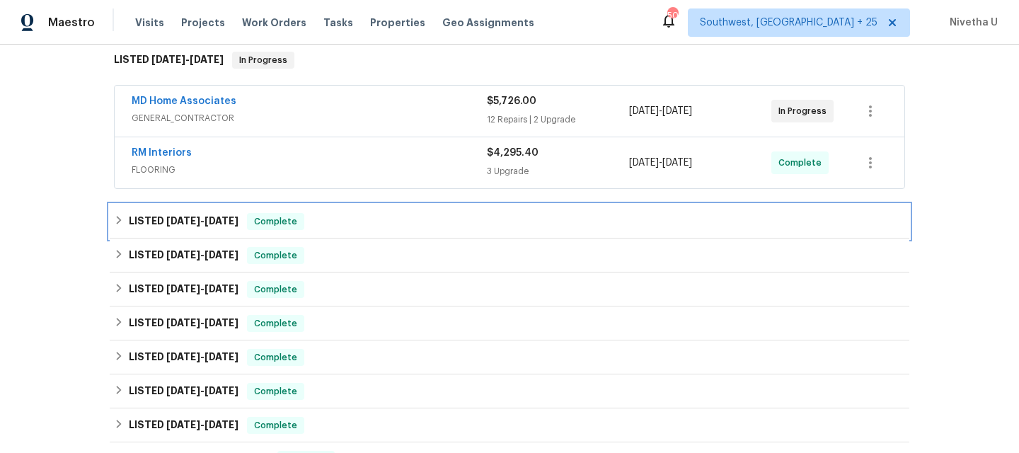
scroll to position [227, 0]
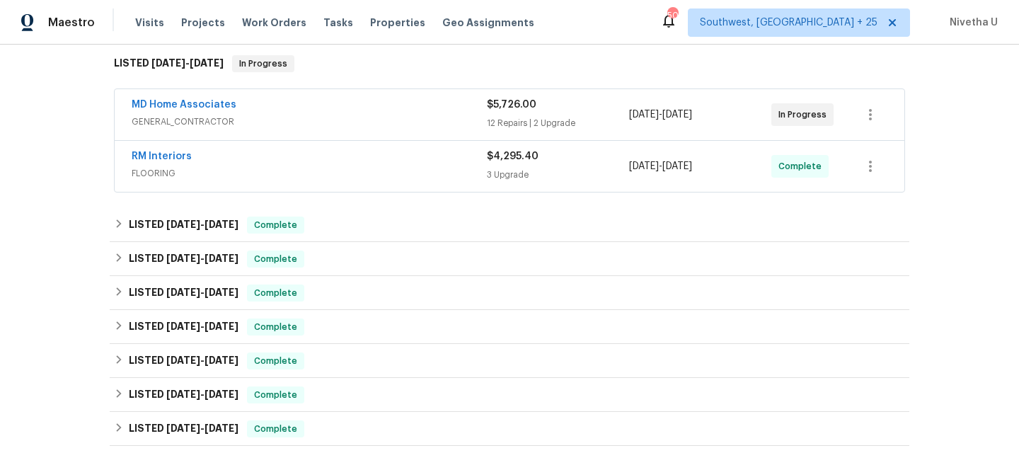
click at [338, 178] on span "FLOORING" at bounding box center [309, 173] width 355 height 14
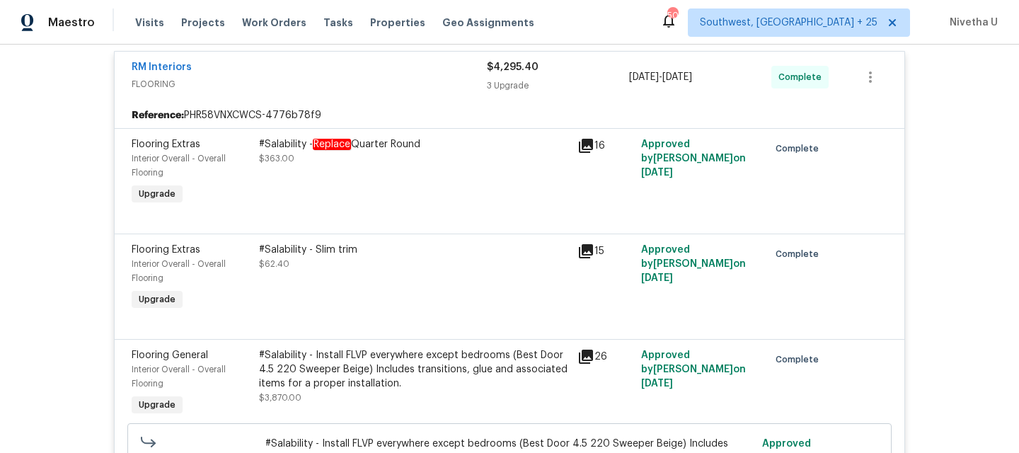
scroll to position [158, 0]
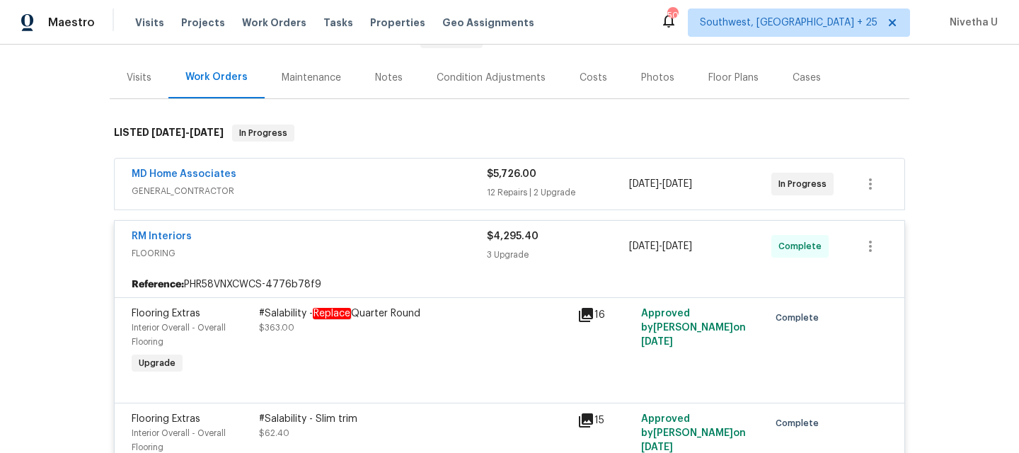
click at [351, 185] on span "GENERAL_CONTRACTOR" at bounding box center [309, 191] width 355 height 14
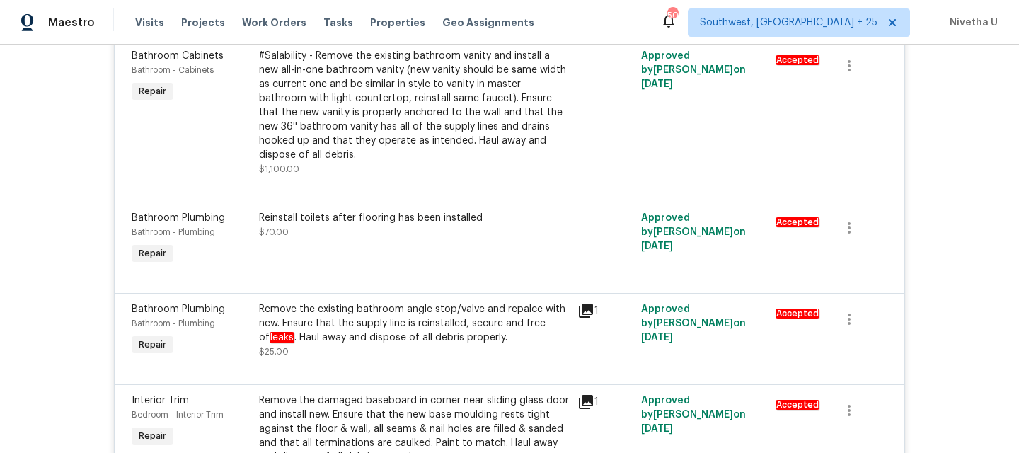
scroll to position [33, 0]
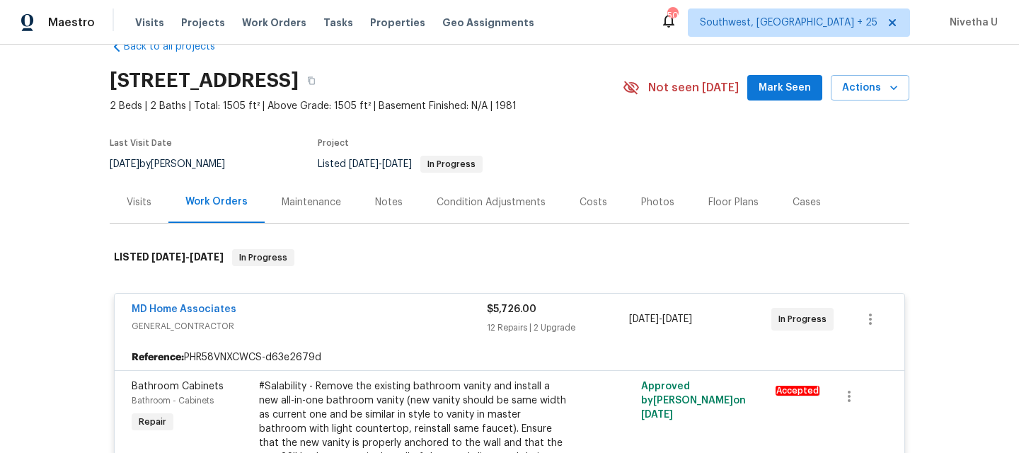
click at [342, 318] on div "MD Home Associates" at bounding box center [309, 310] width 355 height 17
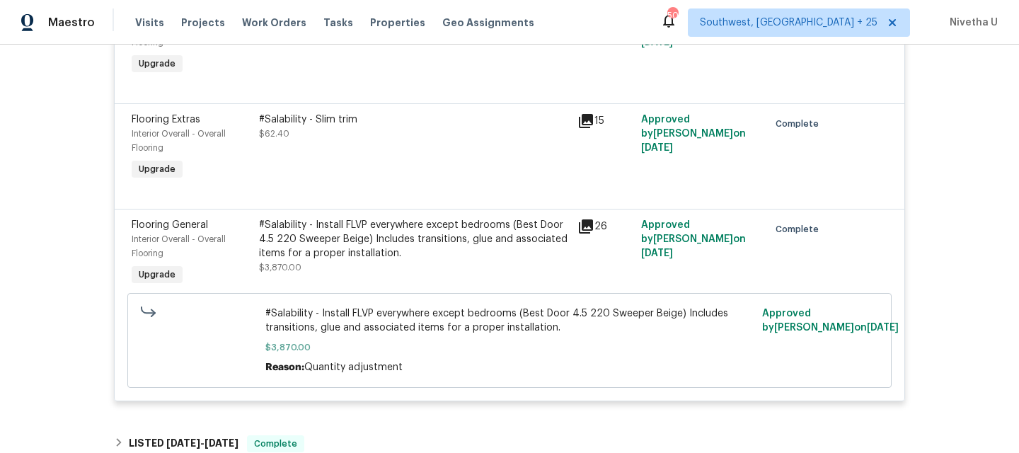
scroll to position [449, 0]
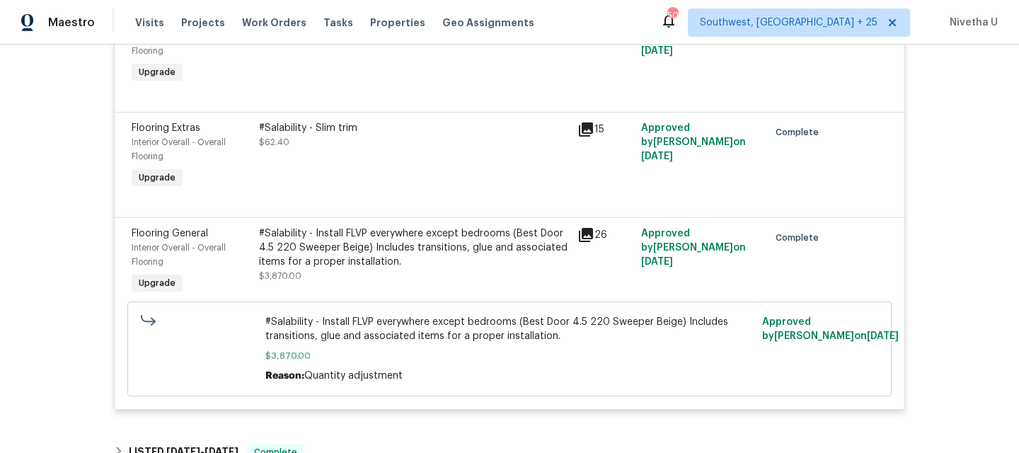
click at [385, 260] on div "#Salability - Install FLVP everywhere except bedrooms (Best Door 4.5 220 Sweepe…" at bounding box center [414, 247] width 310 height 42
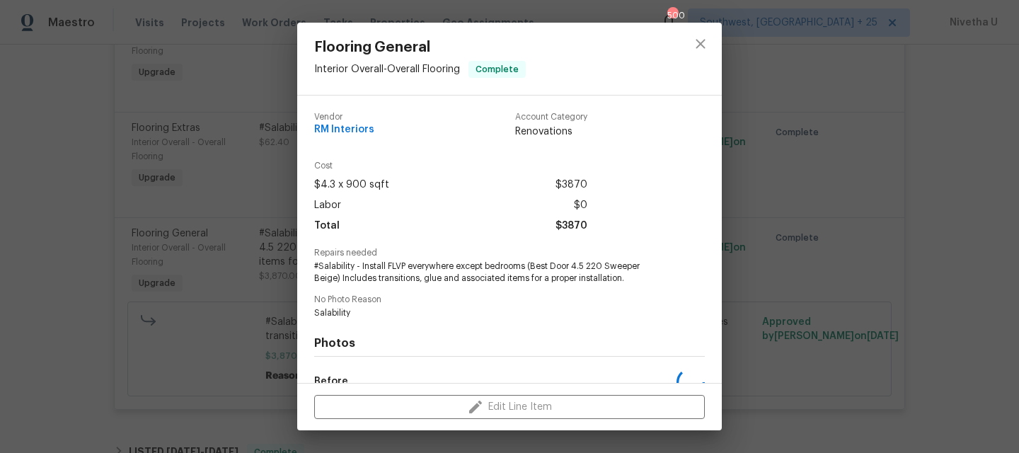
scroll to position [175, 0]
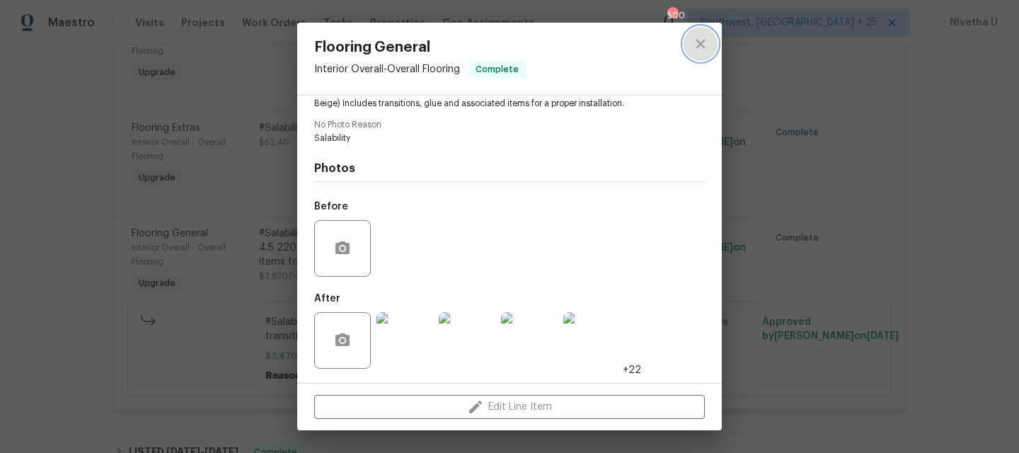
click at [708, 52] on icon "close" at bounding box center [700, 43] width 17 height 17
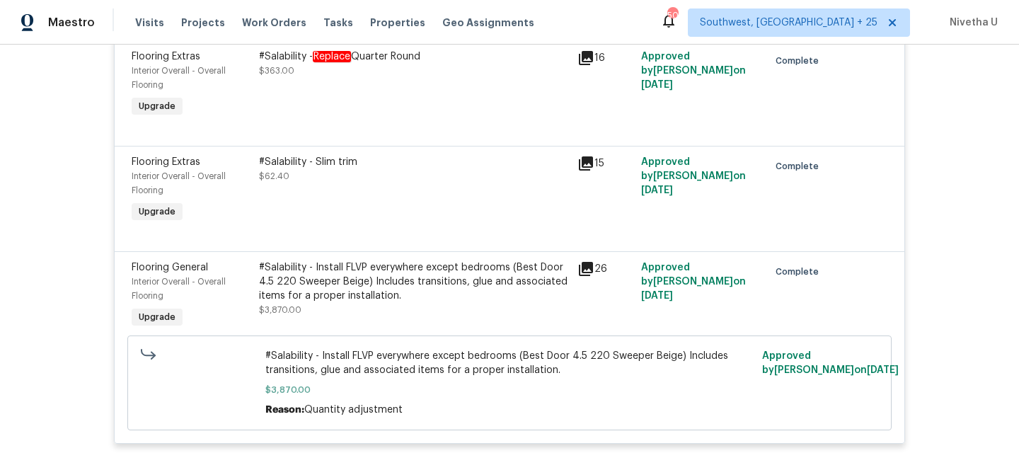
scroll to position [528, 0]
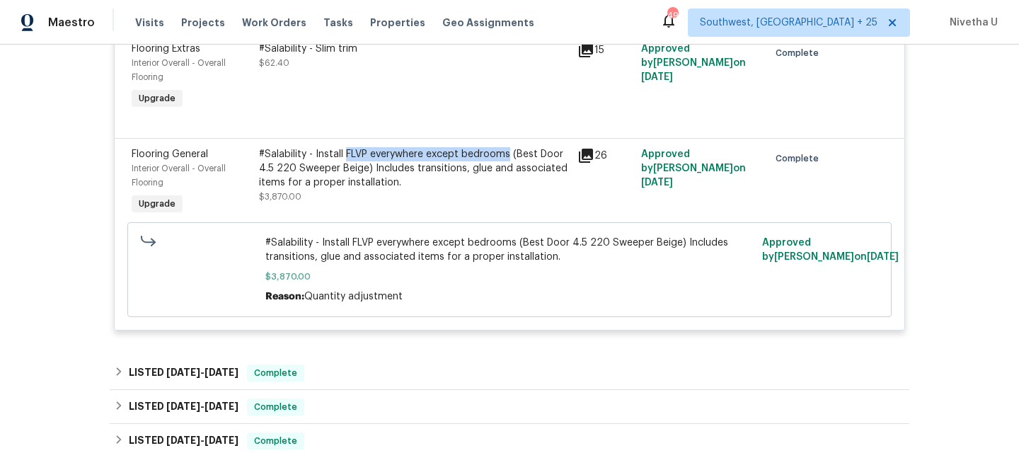
drag, startPoint x: 340, startPoint y: 158, endPoint x: 503, endPoint y: 161, distance: 162.8
click at [503, 161] on div "#Salability - Install FLVP everywhere except bedrooms (Best Door 4.5 220 Sweepe…" at bounding box center [414, 168] width 310 height 42
copy div "FLVP everywhere except bedrooms"
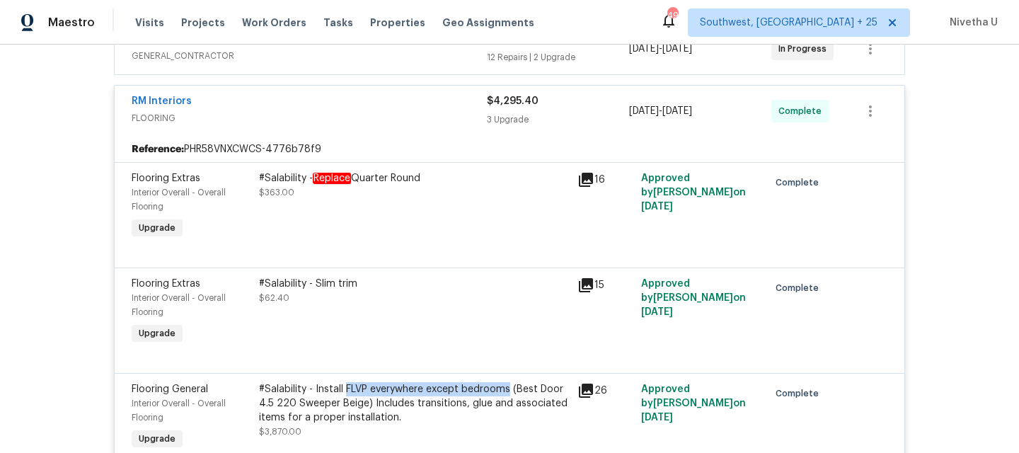
scroll to position [177, 0]
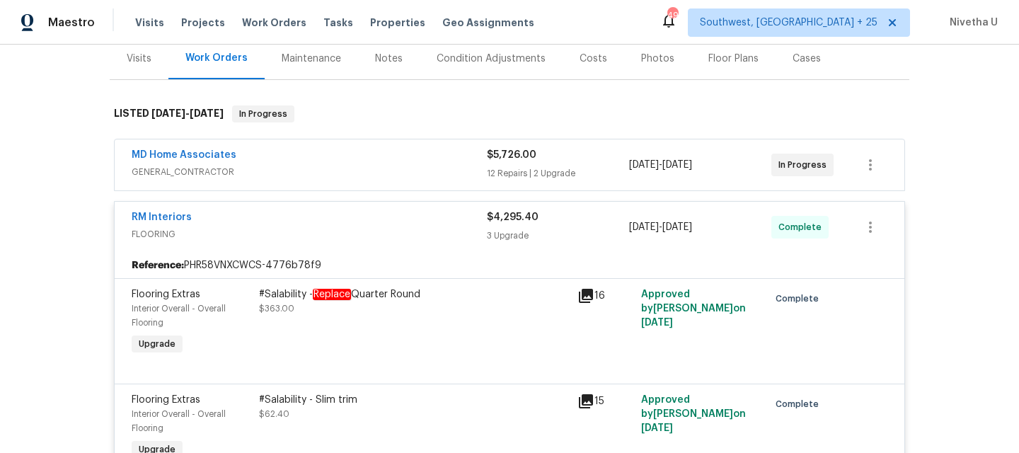
click at [340, 222] on div "RM Interiors" at bounding box center [309, 218] width 355 height 17
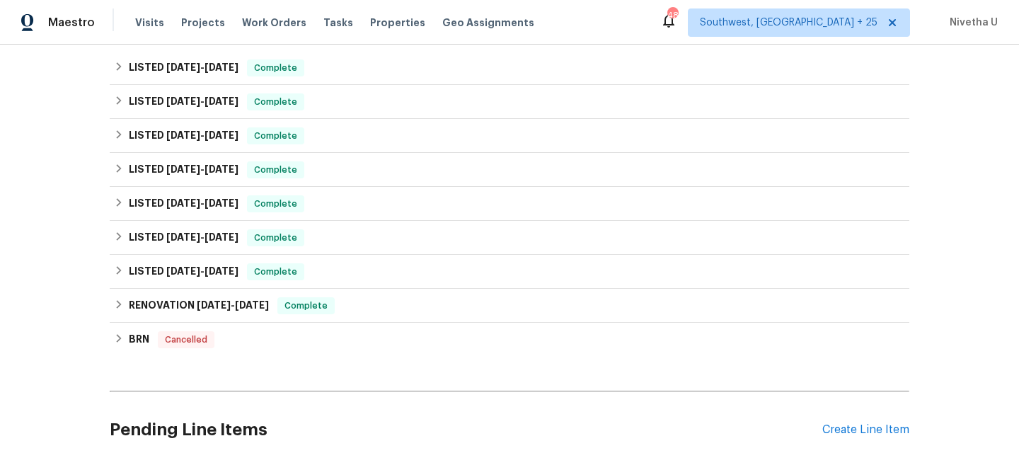
scroll to position [386, 0]
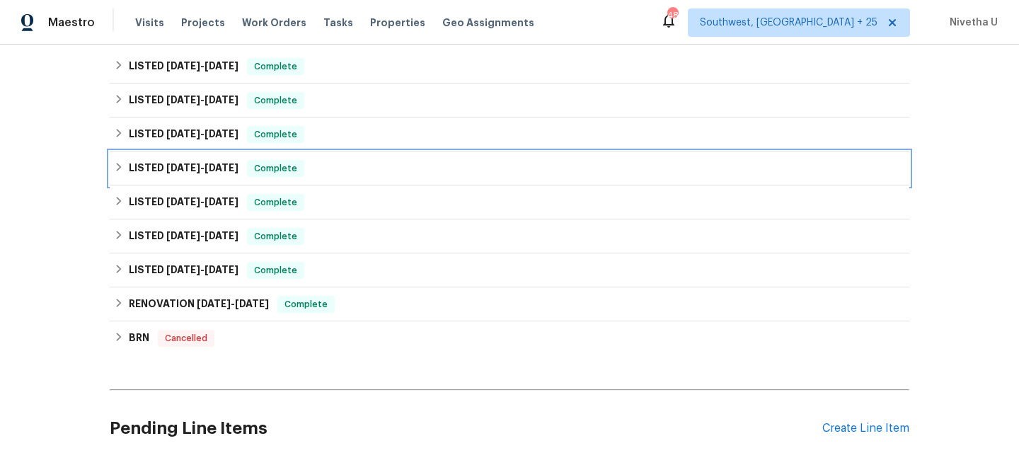
click at [315, 167] on div "LISTED [DATE] - [DATE] Complete" at bounding box center [509, 168] width 791 height 17
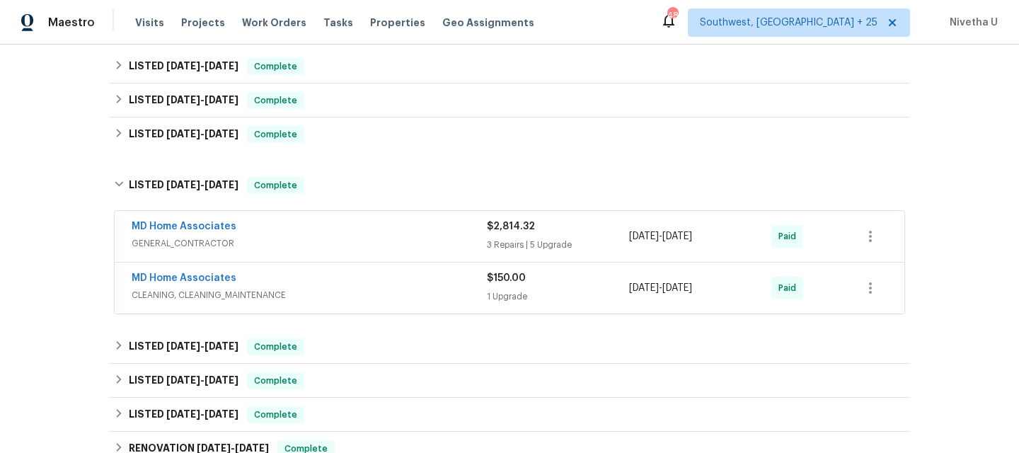
click at [328, 299] on span "CLEANING, CLEANING_MAINTENANCE" at bounding box center [309, 295] width 355 height 14
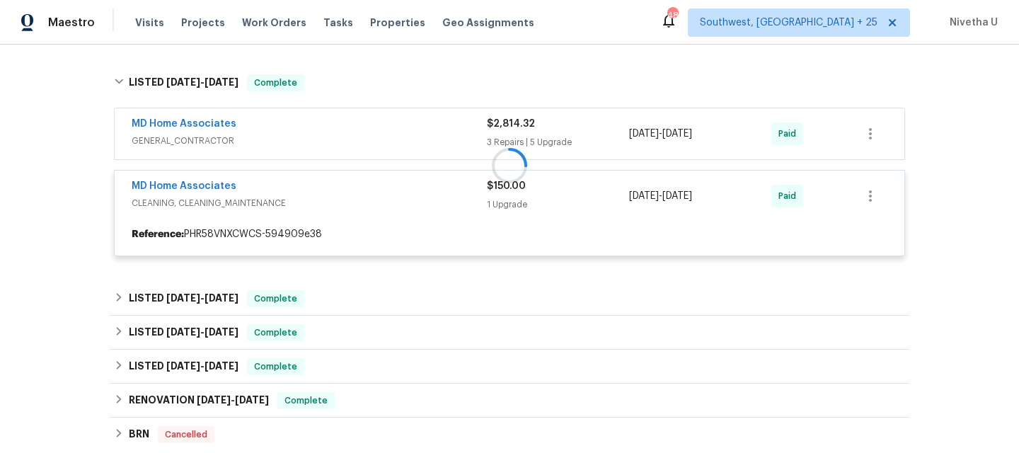
scroll to position [523, 0]
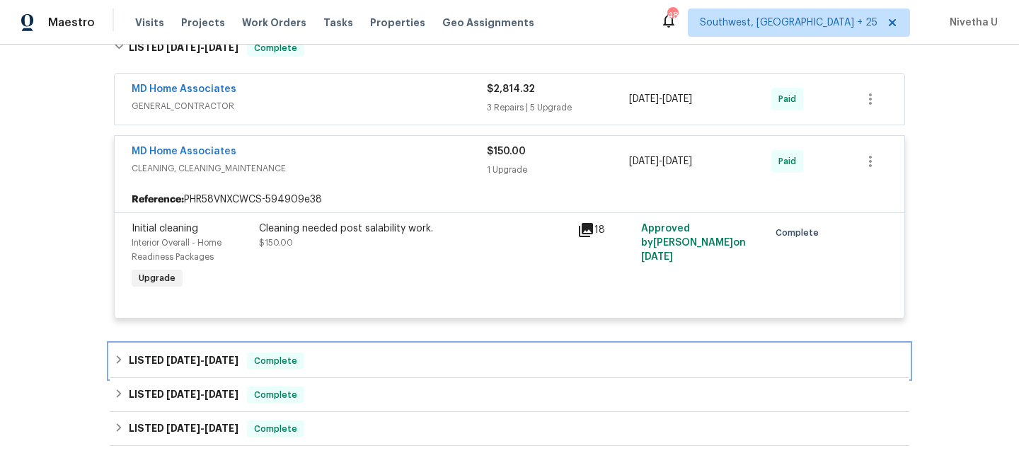
click at [323, 369] on div "LISTED [DATE] - [DATE] Complete" at bounding box center [509, 360] width 791 height 17
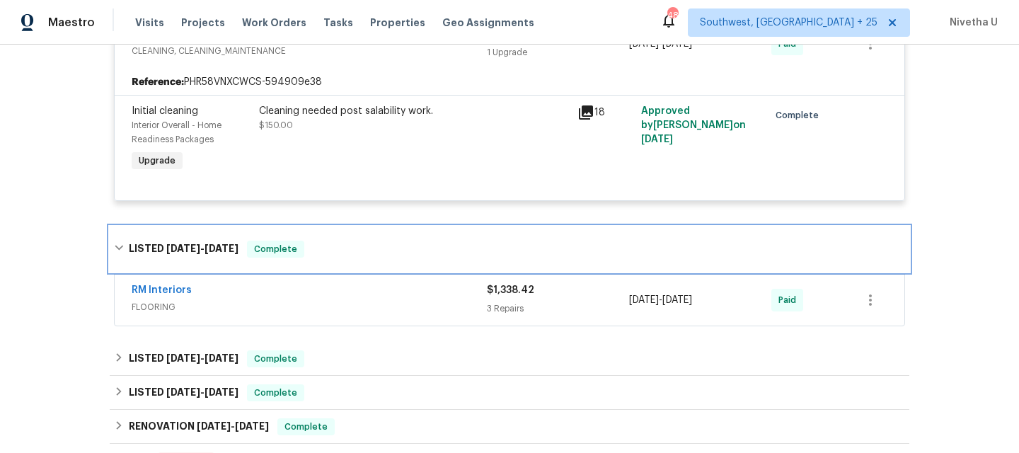
scroll to position [691, 0]
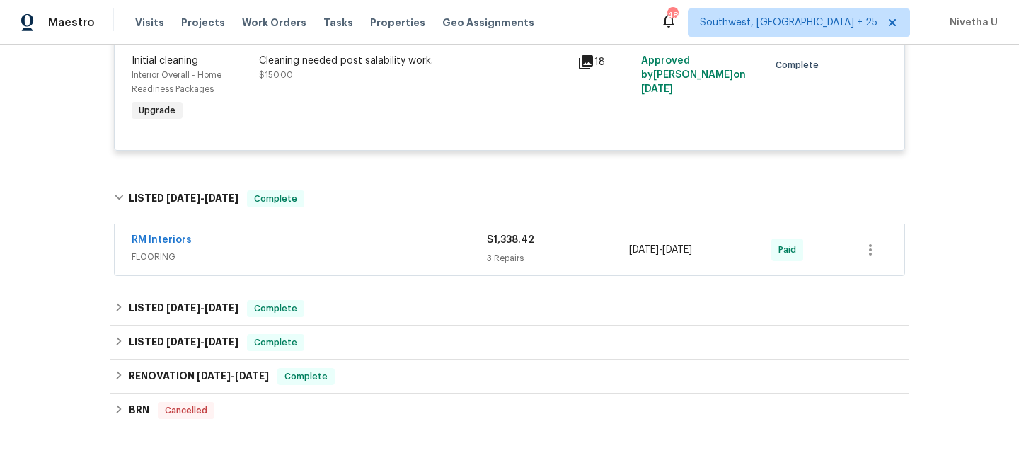
click at [305, 256] on span "FLOORING" at bounding box center [309, 257] width 355 height 14
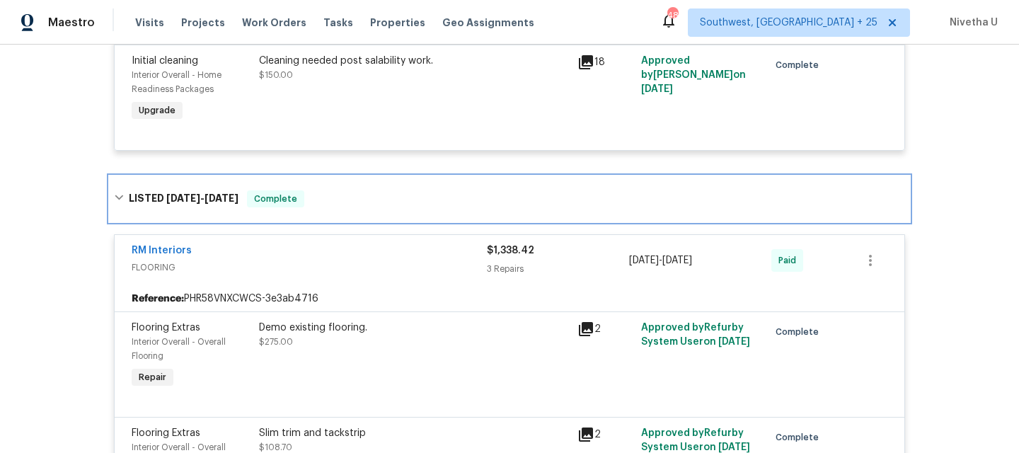
click at [315, 199] on div "LISTED [DATE] - [DATE] Complete" at bounding box center [509, 198] width 791 height 17
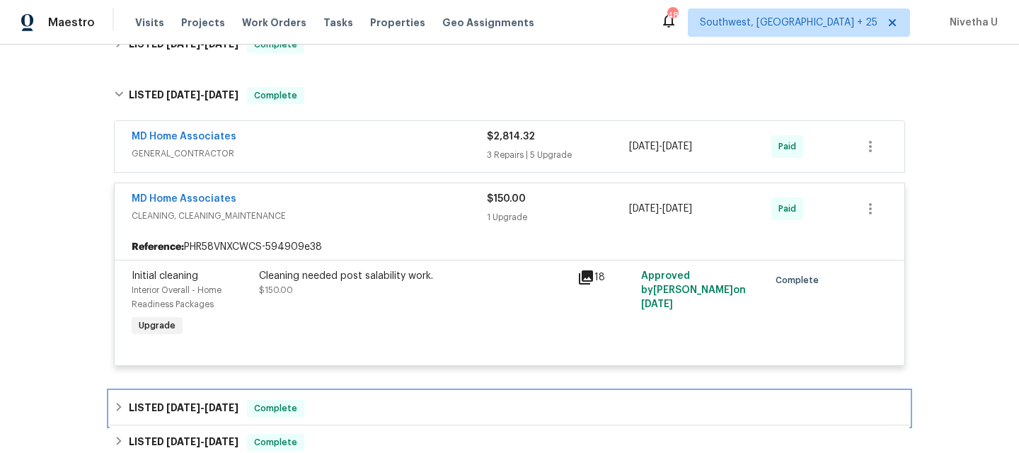
scroll to position [474, 0]
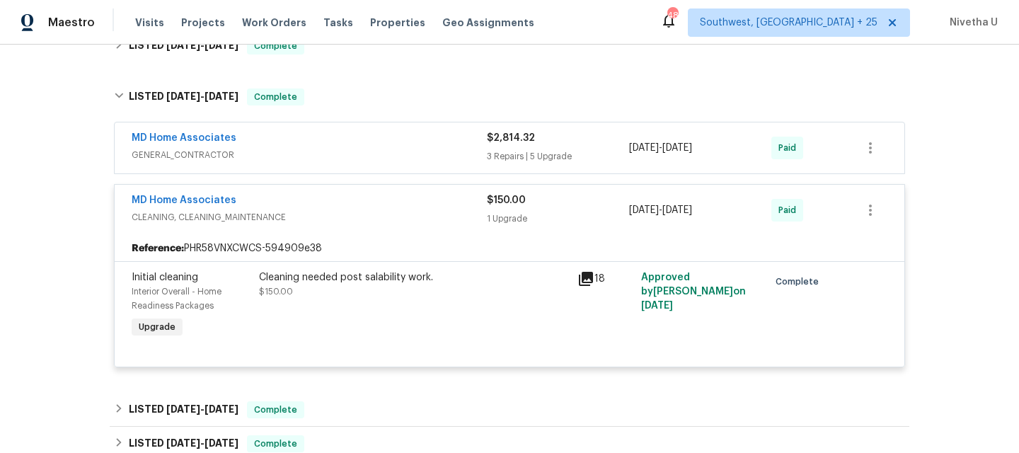
click at [317, 217] on span "CLEANING, CLEANING_MAINTENANCE" at bounding box center [309, 217] width 355 height 14
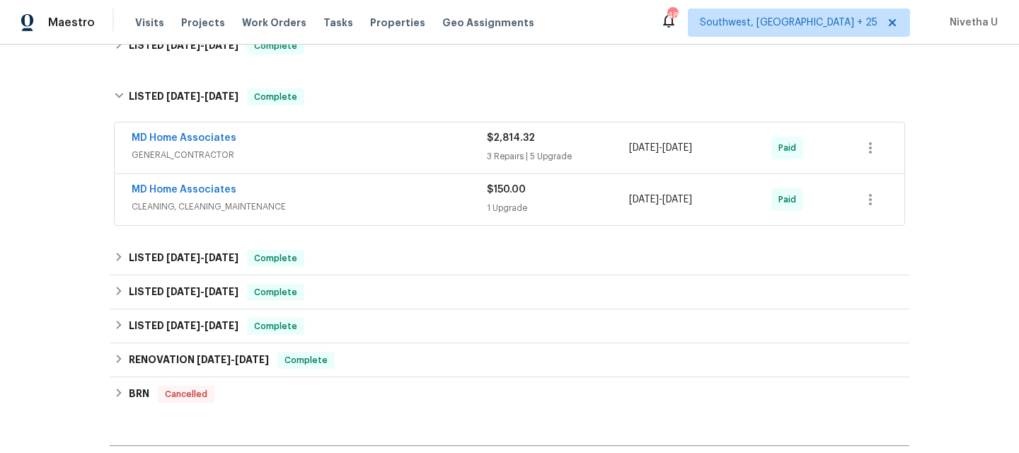
click at [316, 141] on div "MD Home Associates" at bounding box center [309, 139] width 355 height 17
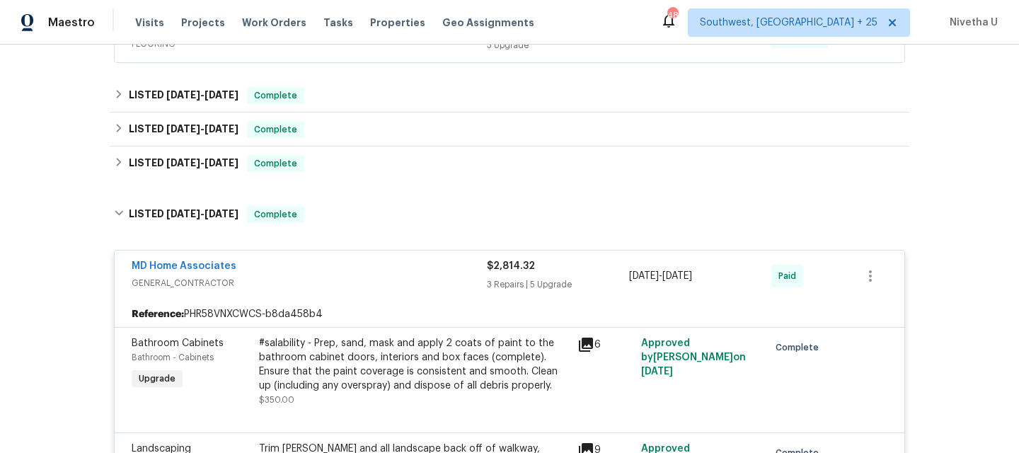
scroll to position [354, 0]
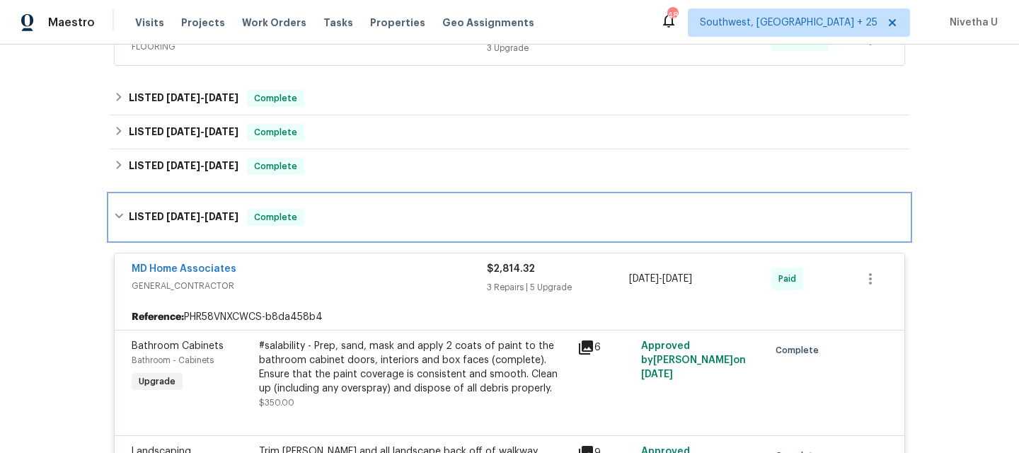
click at [336, 222] on div "LISTED [DATE] - [DATE] Complete" at bounding box center [509, 217] width 791 height 17
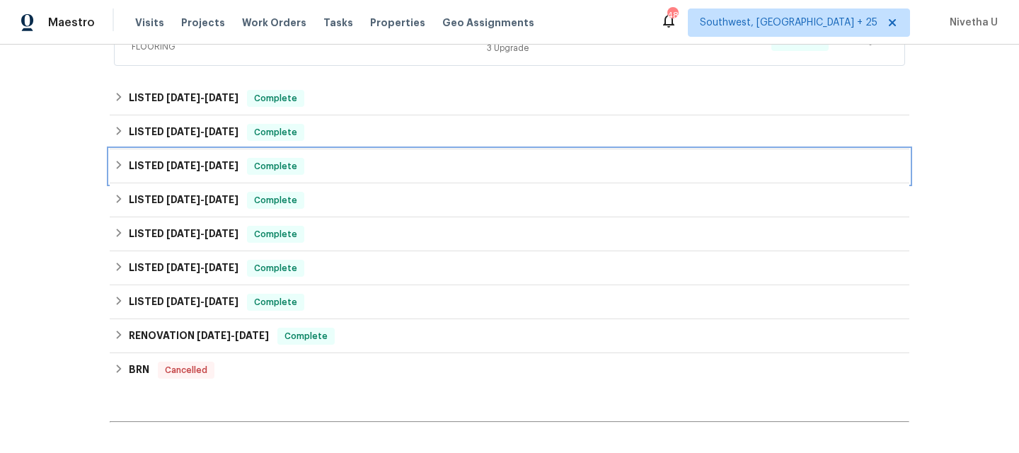
click at [318, 178] on div "LISTED [DATE] - [DATE] Complete" at bounding box center [510, 166] width 800 height 34
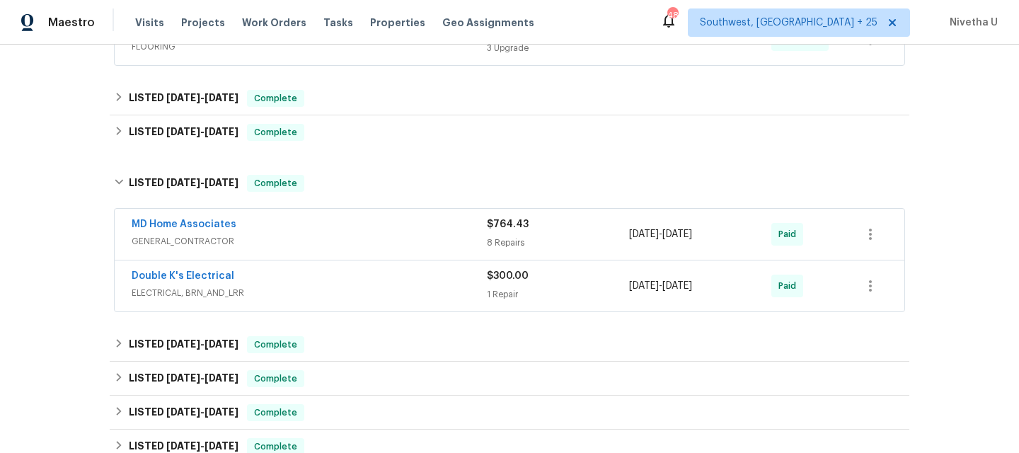
click at [379, 293] on span "ELECTRICAL, BRN_AND_LRR" at bounding box center [309, 293] width 355 height 14
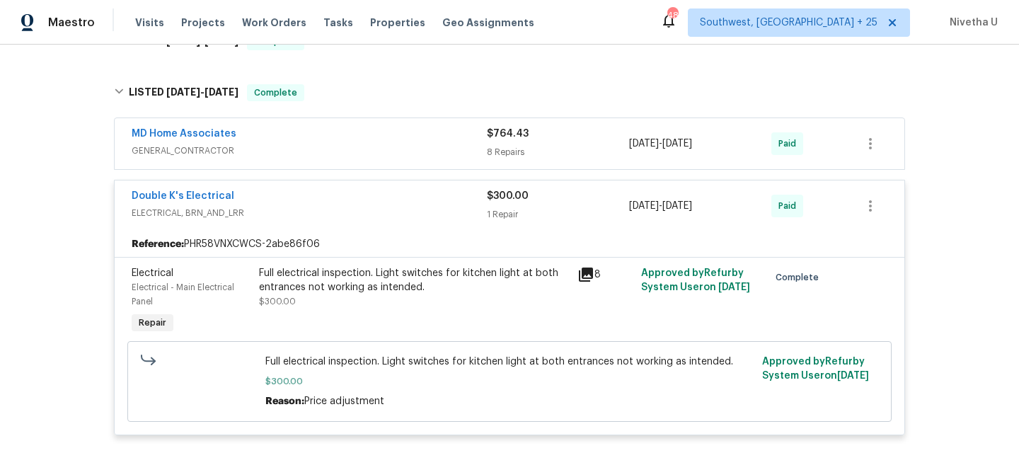
scroll to position [443, 0]
click at [360, 211] on span "ELECTRICAL, BRN_AND_LRR" at bounding box center [309, 214] width 355 height 14
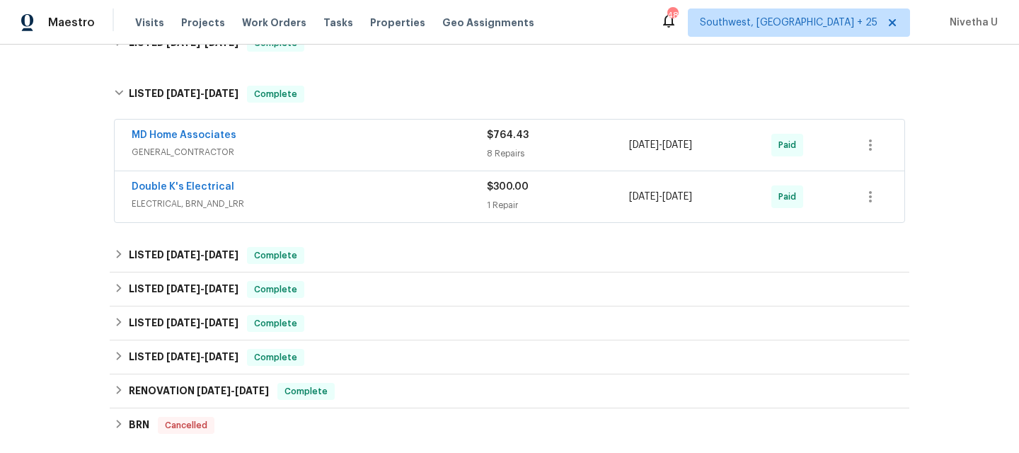
click at [340, 149] on span "GENERAL_CONTRACTOR" at bounding box center [309, 152] width 355 height 14
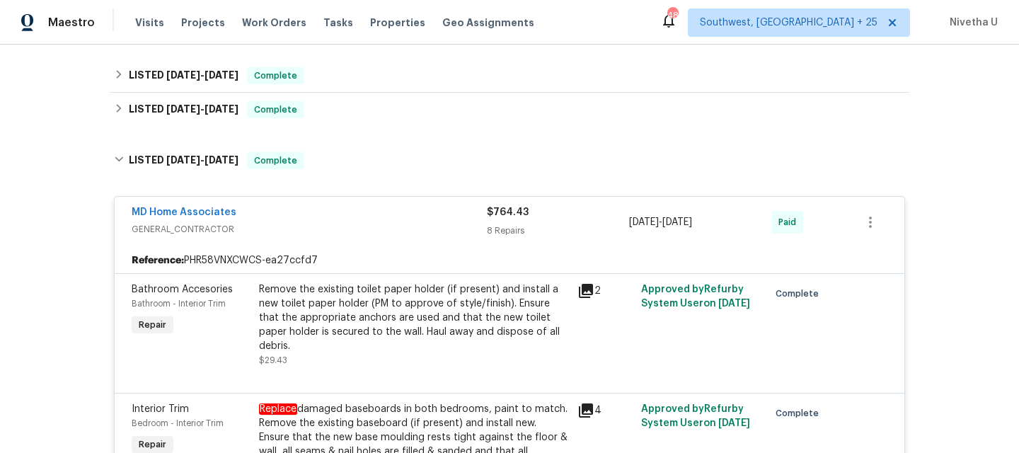
scroll to position [376, 0]
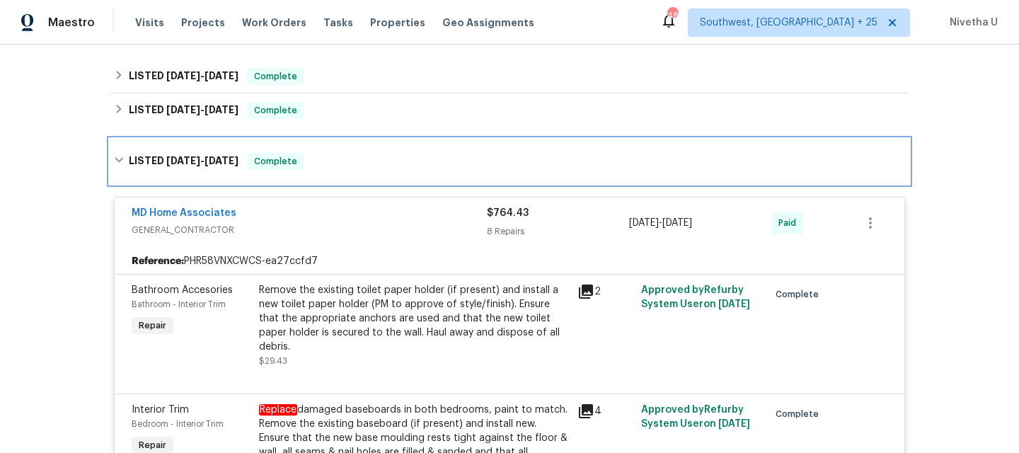
click at [306, 170] on div "LISTED [DATE] - [DATE] Complete" at bounding box center [510, 161] width 800 height 45
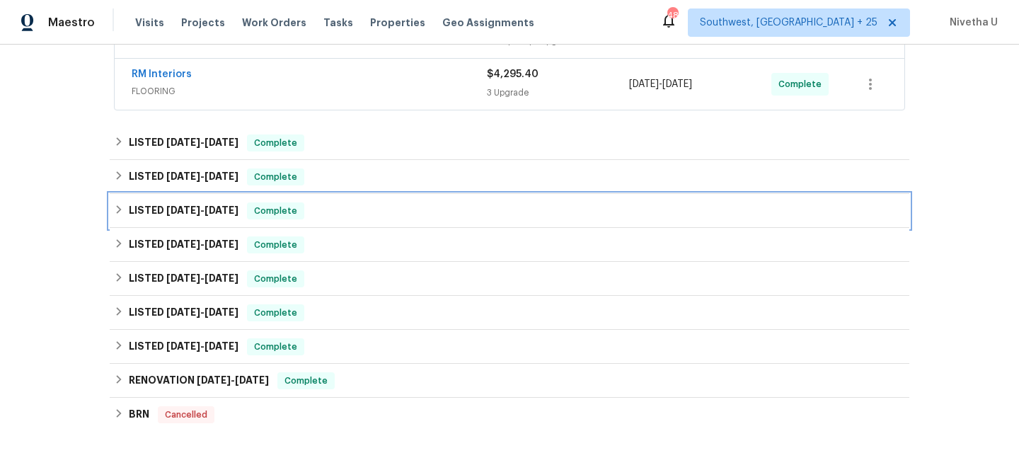
scroll to position [291, 0]
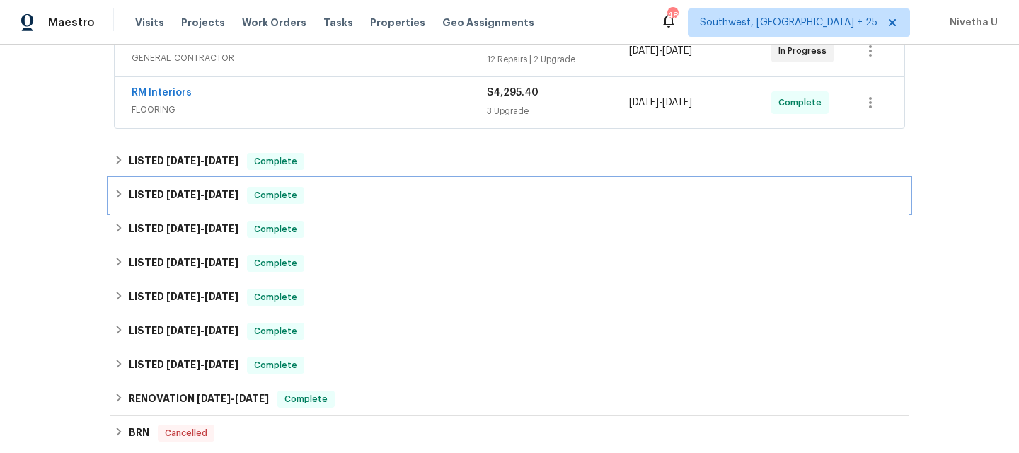
click at [299, 206] on div "LISTED [DATE] - [DATE] Complete" at bounding box center [510, 195] width 800 height 34
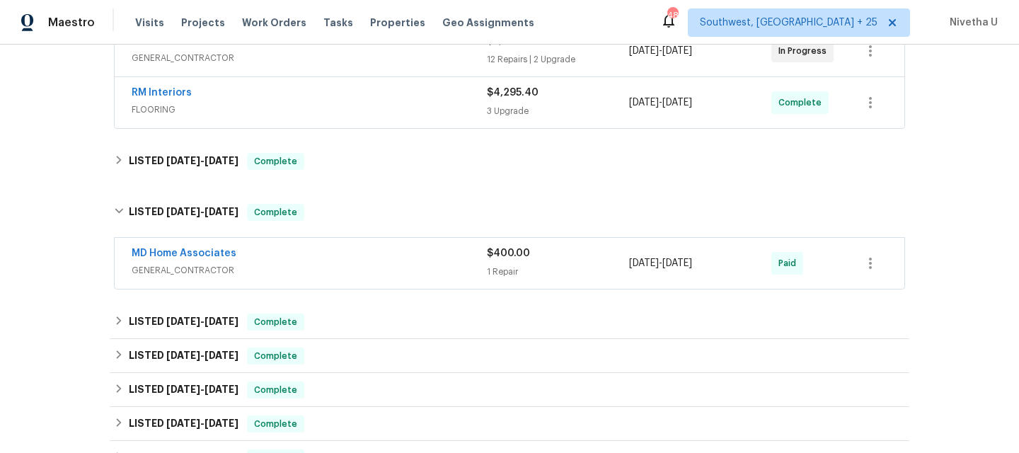
click at [332, 272] on span "GENERAL_CONTRACTOR" at bounding box center [309, 270] width 355 height 14
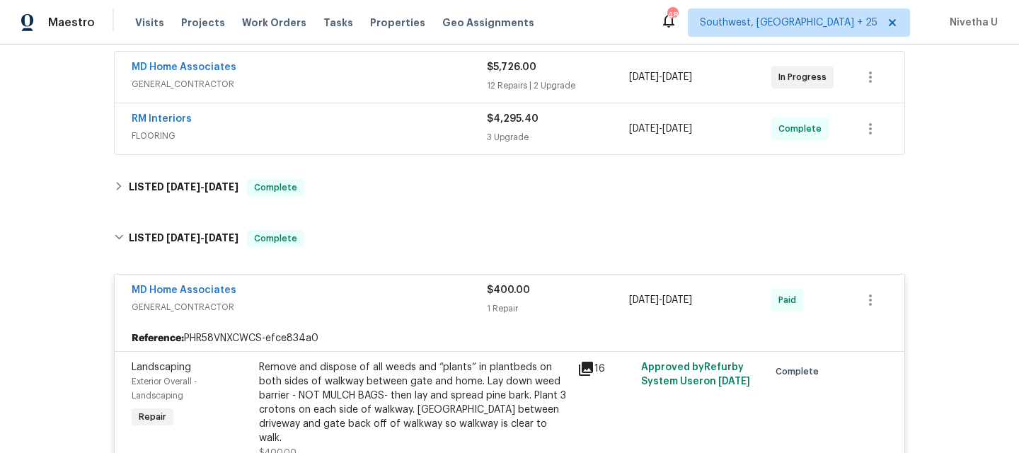
scroll to position [267, 0]
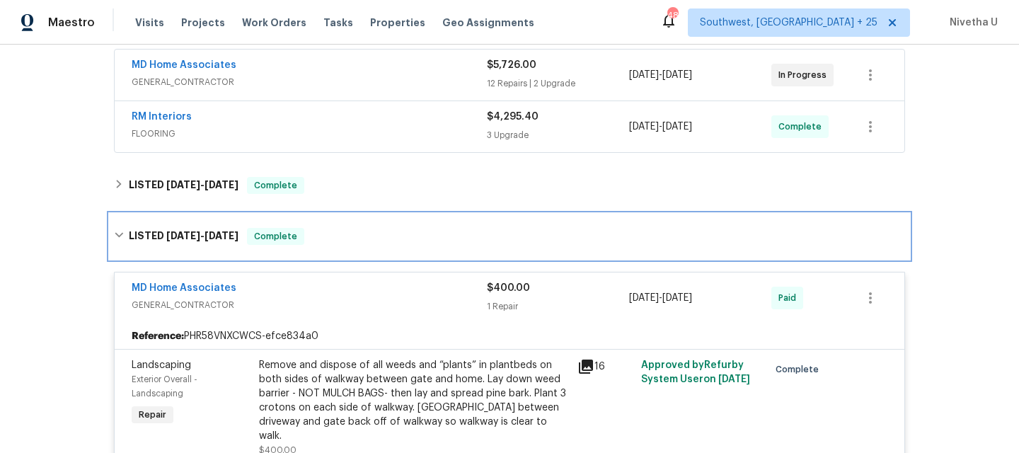
click at [324, 241] on div "LISTED [DATE] - [DATE] Complete" at bounding box center [509, 236] width 791 height 17
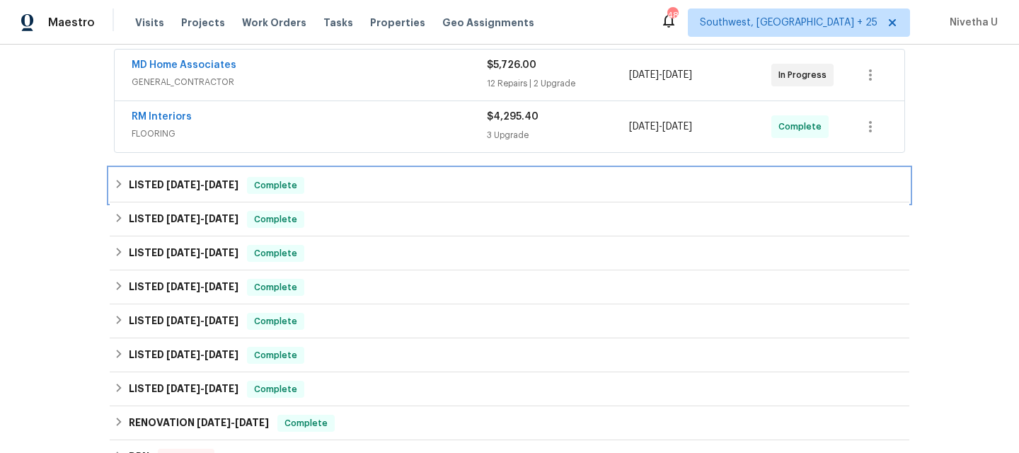
click at [323, 197] on div "LISTED [DATE] - [DATE] Complete" at bounding box center [510, 185] width 800 height 34
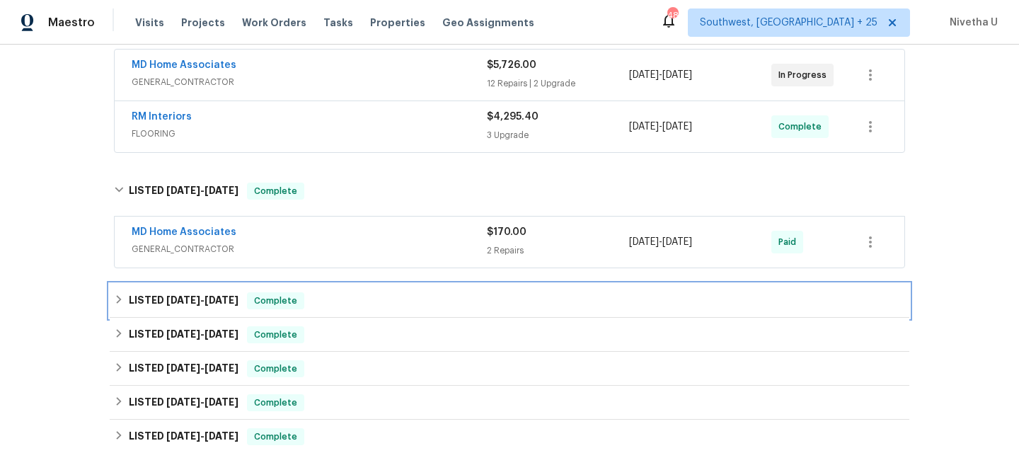
click at [335, 284] on div "LISTED [DATE] - [DATE] Complete" at bounding box center [510, 301] width 800 height 34
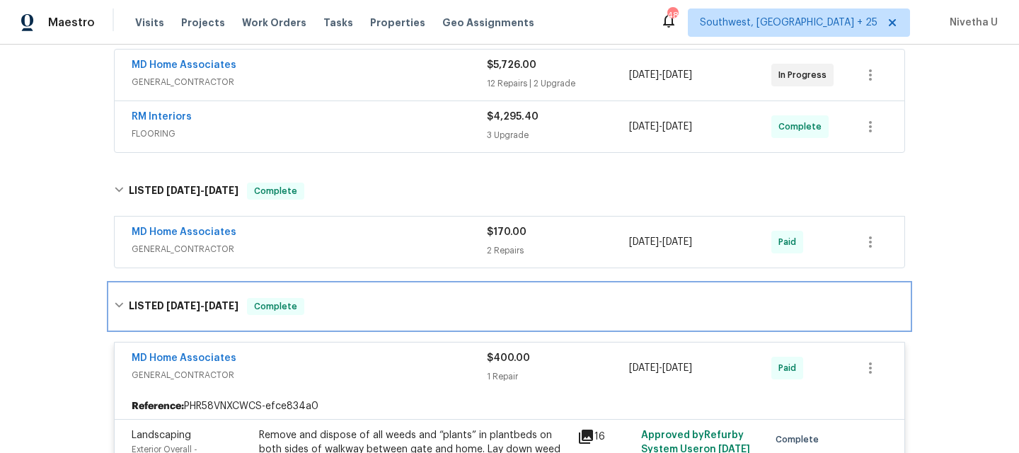
click at [335, 284] on div "LISTED [DATE] - [DATE] Complete" at bounding box center [510, 306] width 800 height 45
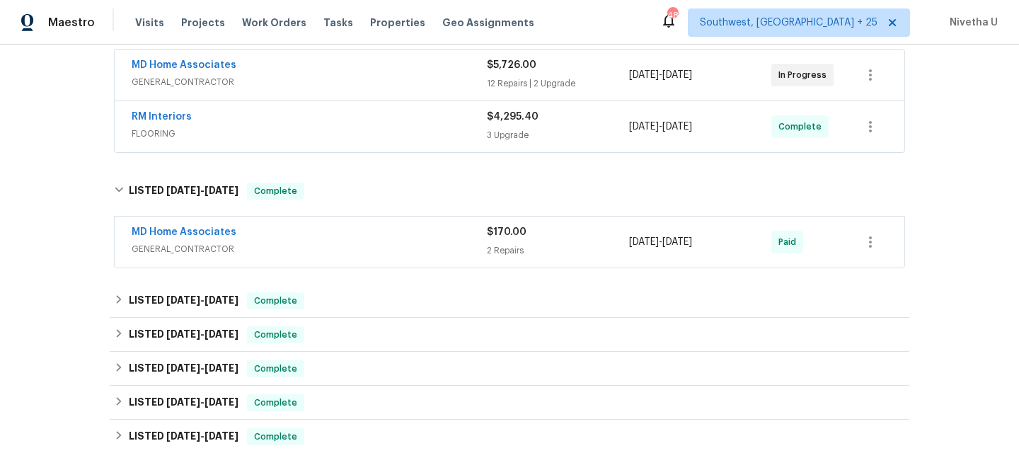
click at [330, 240] on div "MD Home Associates" at bounding box center [309, 233] width 355 height 17
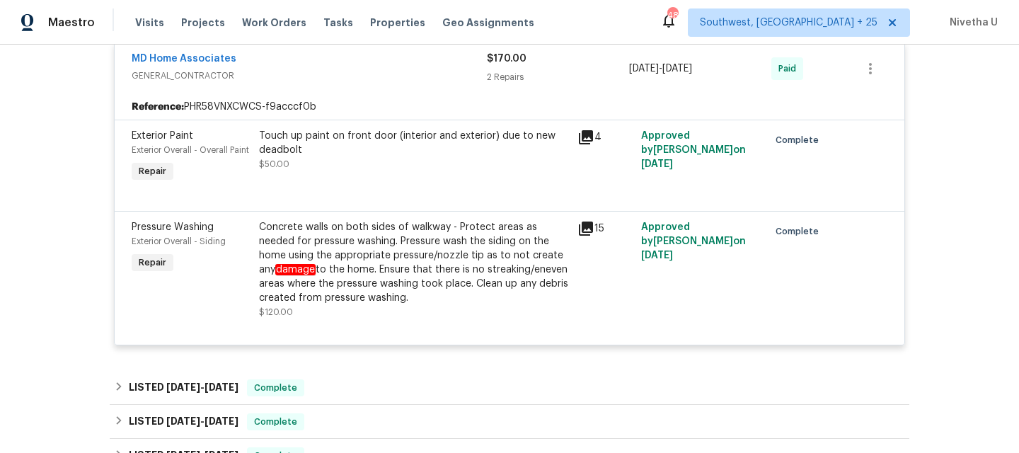
scroll to position [280, 0]
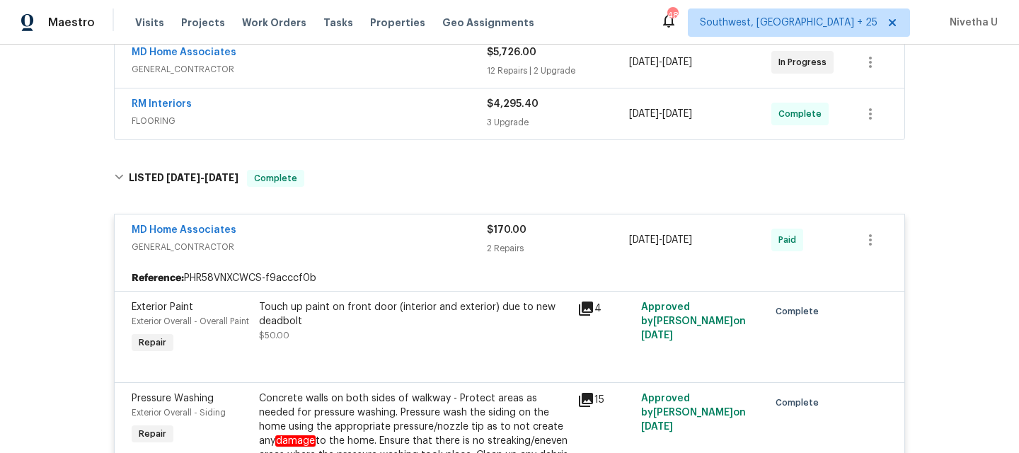
click at [330, 240] on span "GENERAL_CONTRACTOR" at bounding box center [309, 247] width 355 height 14
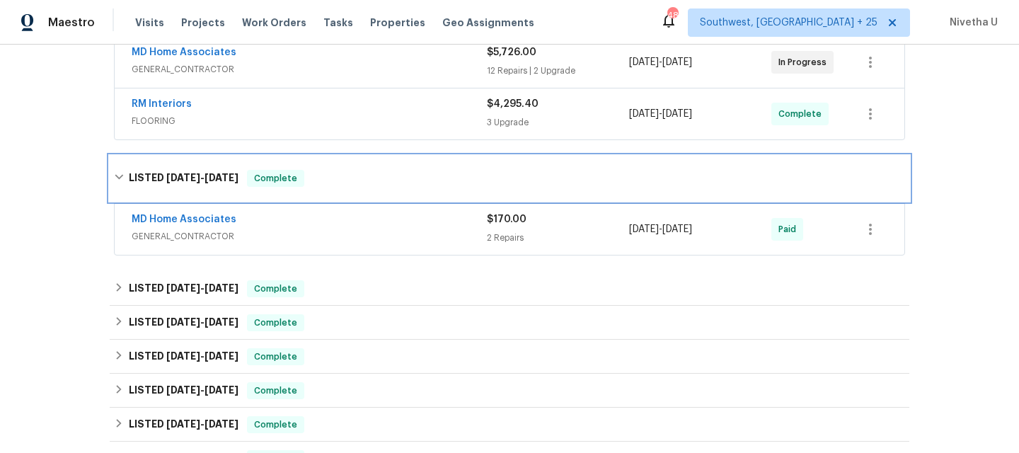
click at [330, 176] on div "LISTED [DATE] - [DATE] Complete" at bounding box center [509, 178] width 791 height 17
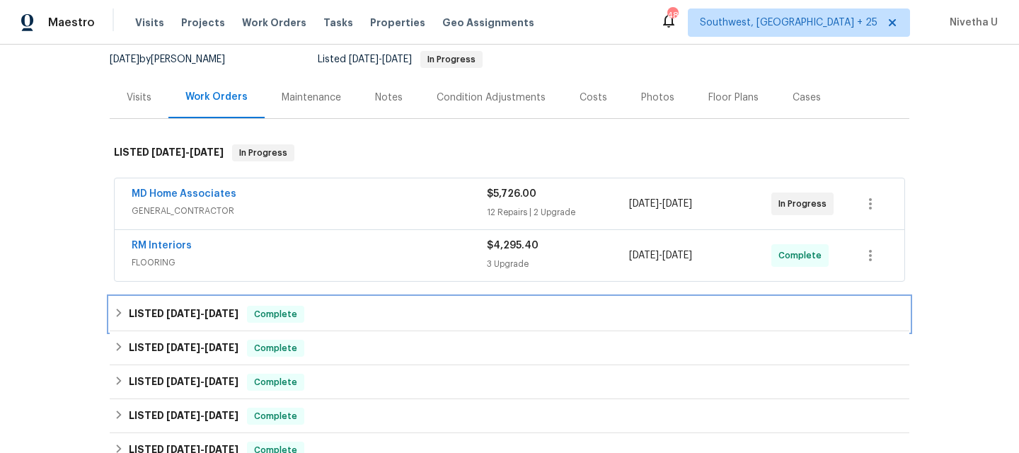
scroll to position [136, 0]
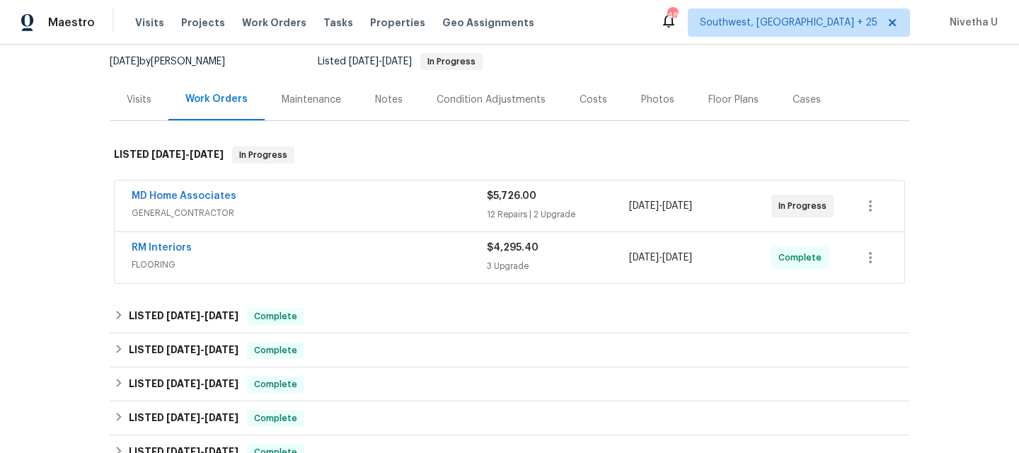
click at [354, 244] on div "RM Interiors" at bounding box center [309, 249] width 355 height 17
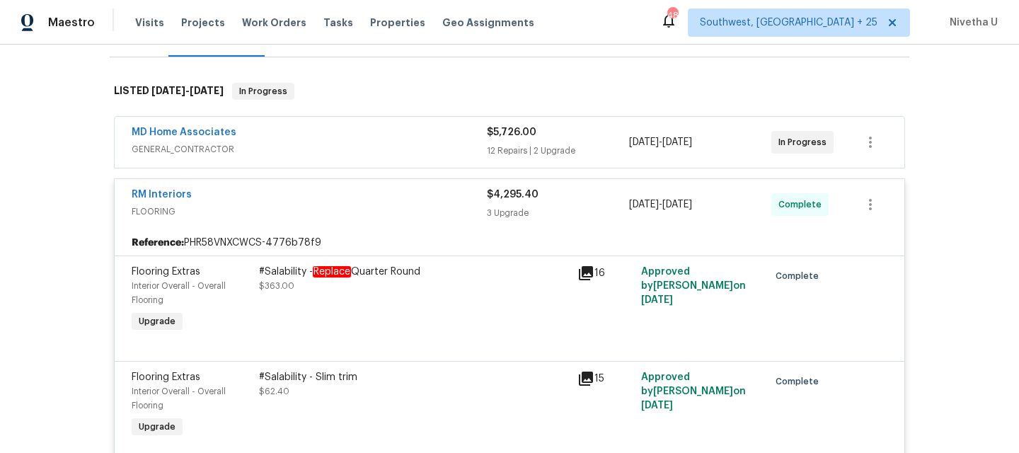
scroll to position [198, 0]
click at [339, 197] on div "RM Interiors" at bounding box center [309, 197] width 355 height 17
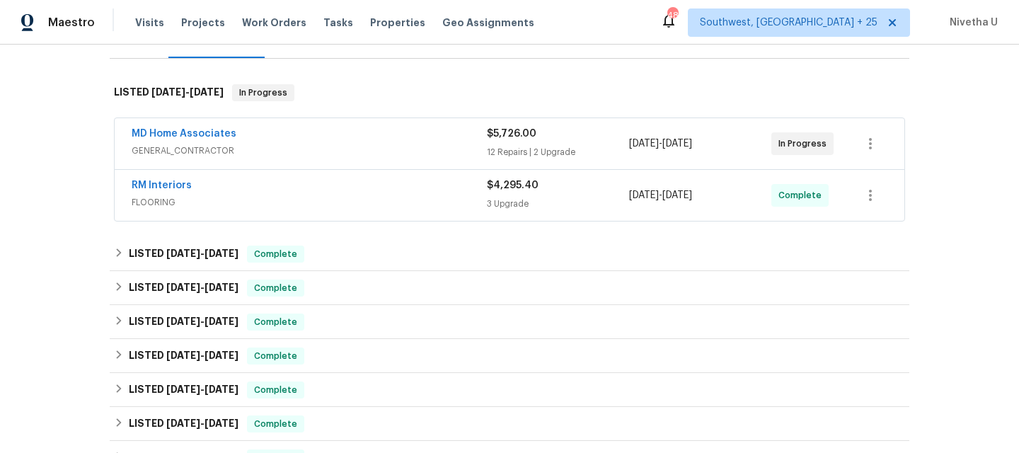
click at [333, 159] on div "MD Home Associates GENERAL_CONTRACTOR" at bounding box center [309, 144] width 355 height 34
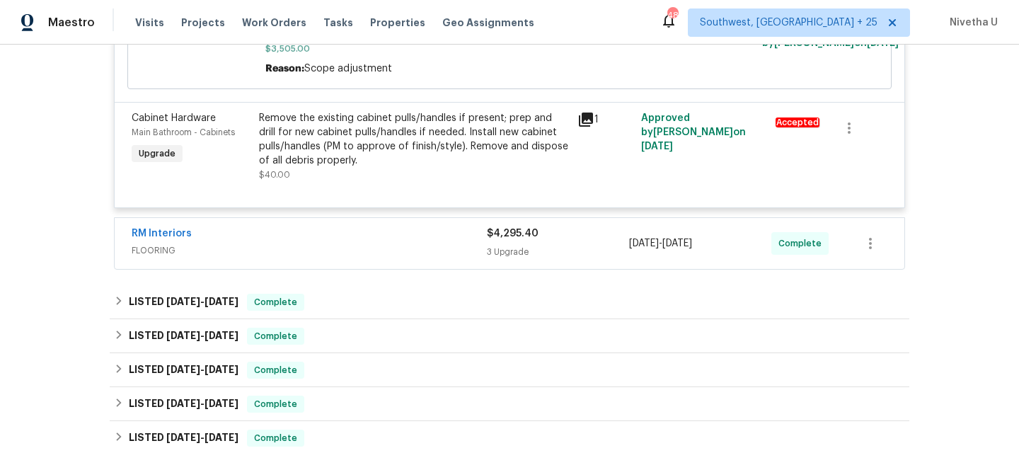
scroll to position [1946, 0]
